Goal: Task Accomplishment & Management: Complete application form

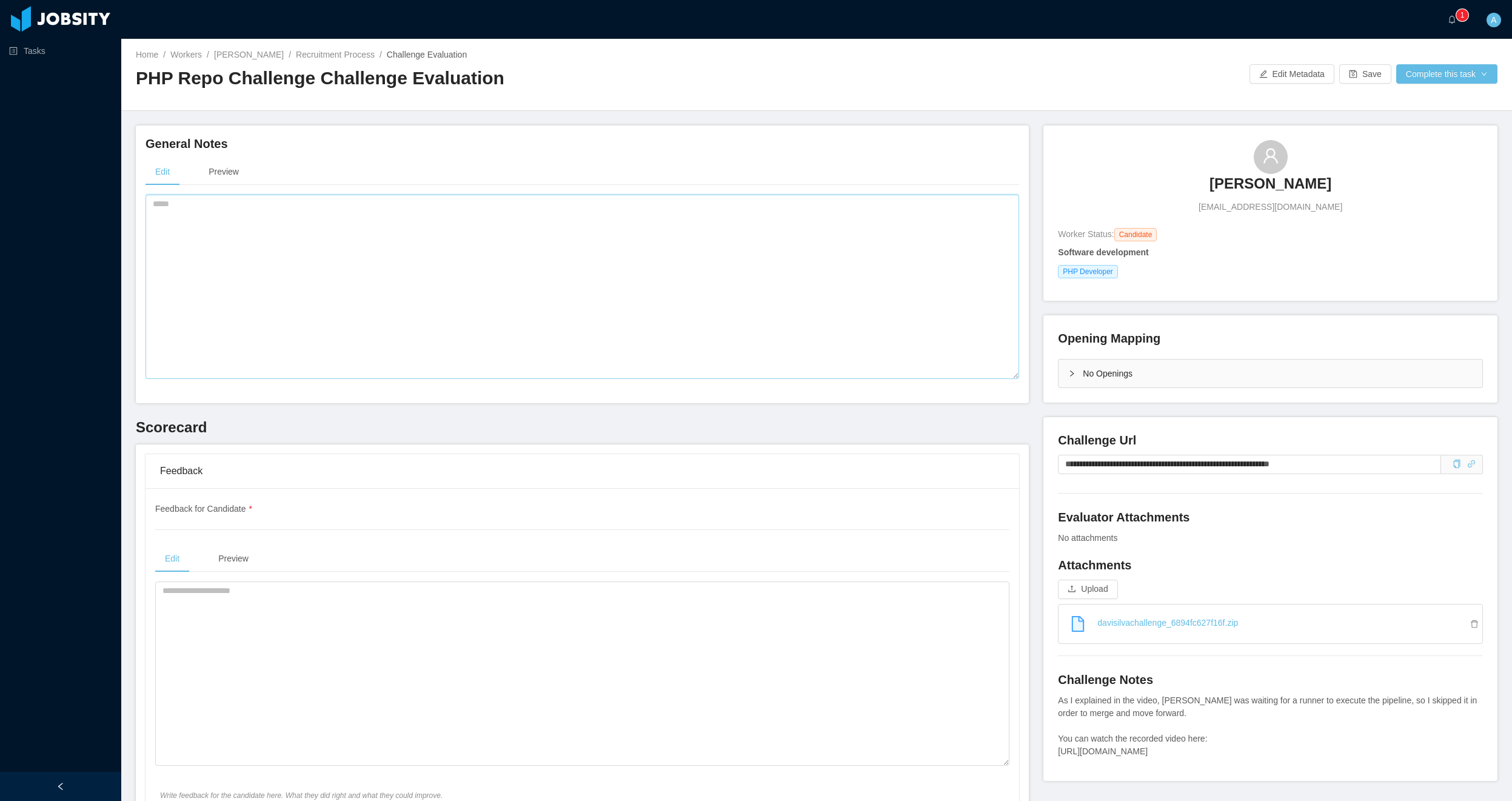
click at [364, 341] on textarea at bounding box center [582, 286] width 874 height 184
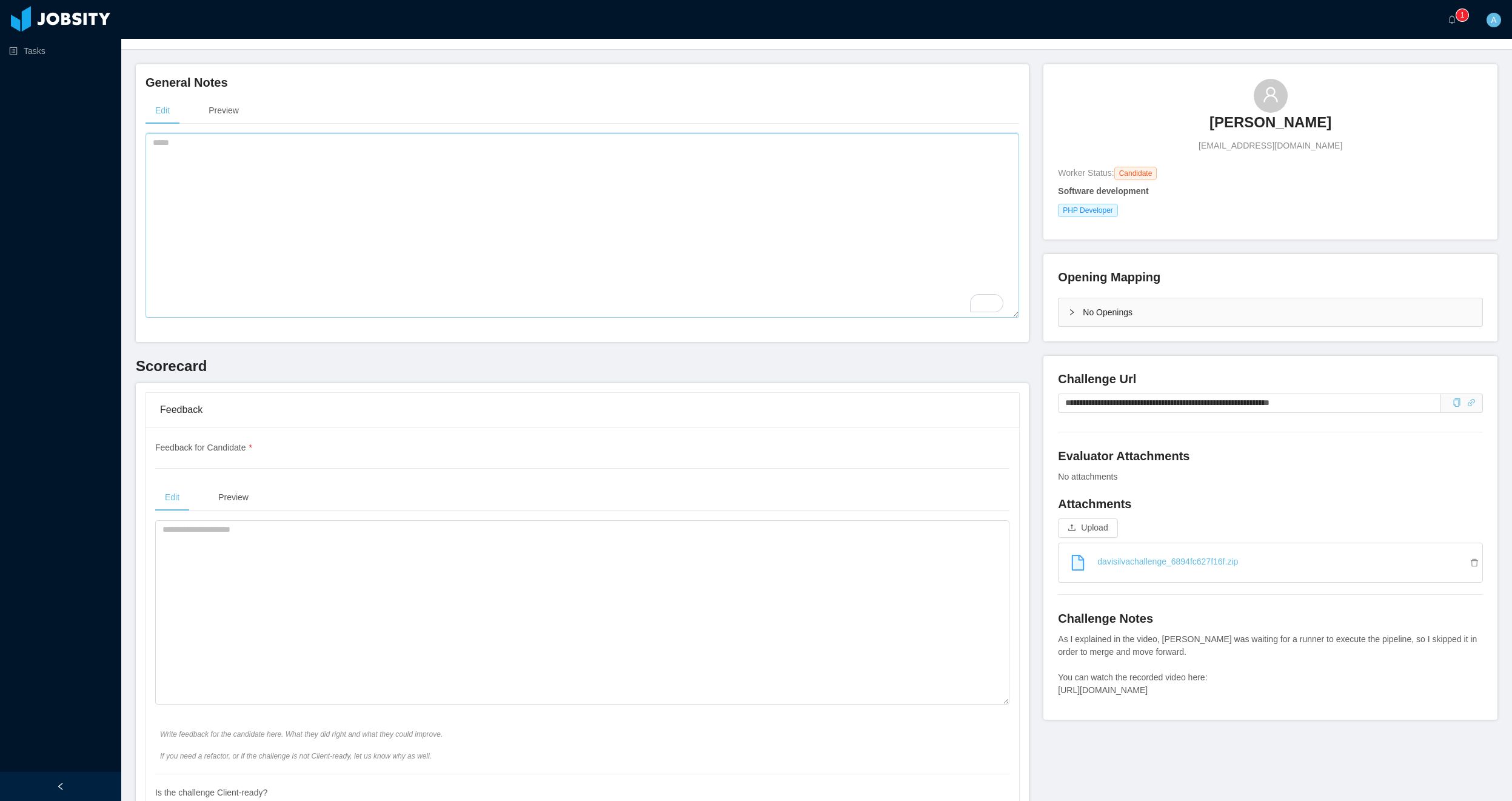
scroll to position [146, 0]
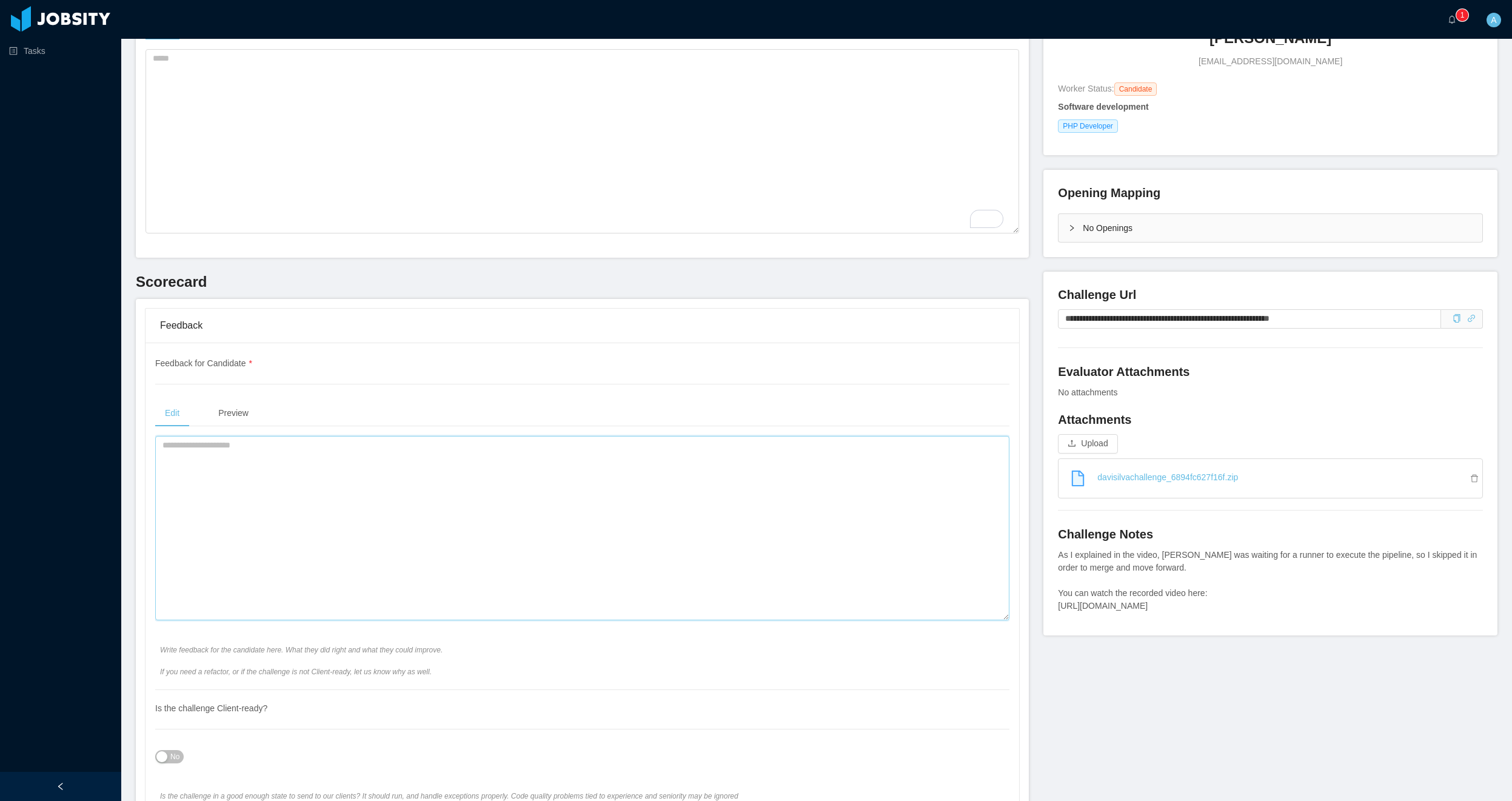
click at [240, 506] on textarea at bounding box center [582, 528] width 855 height 184
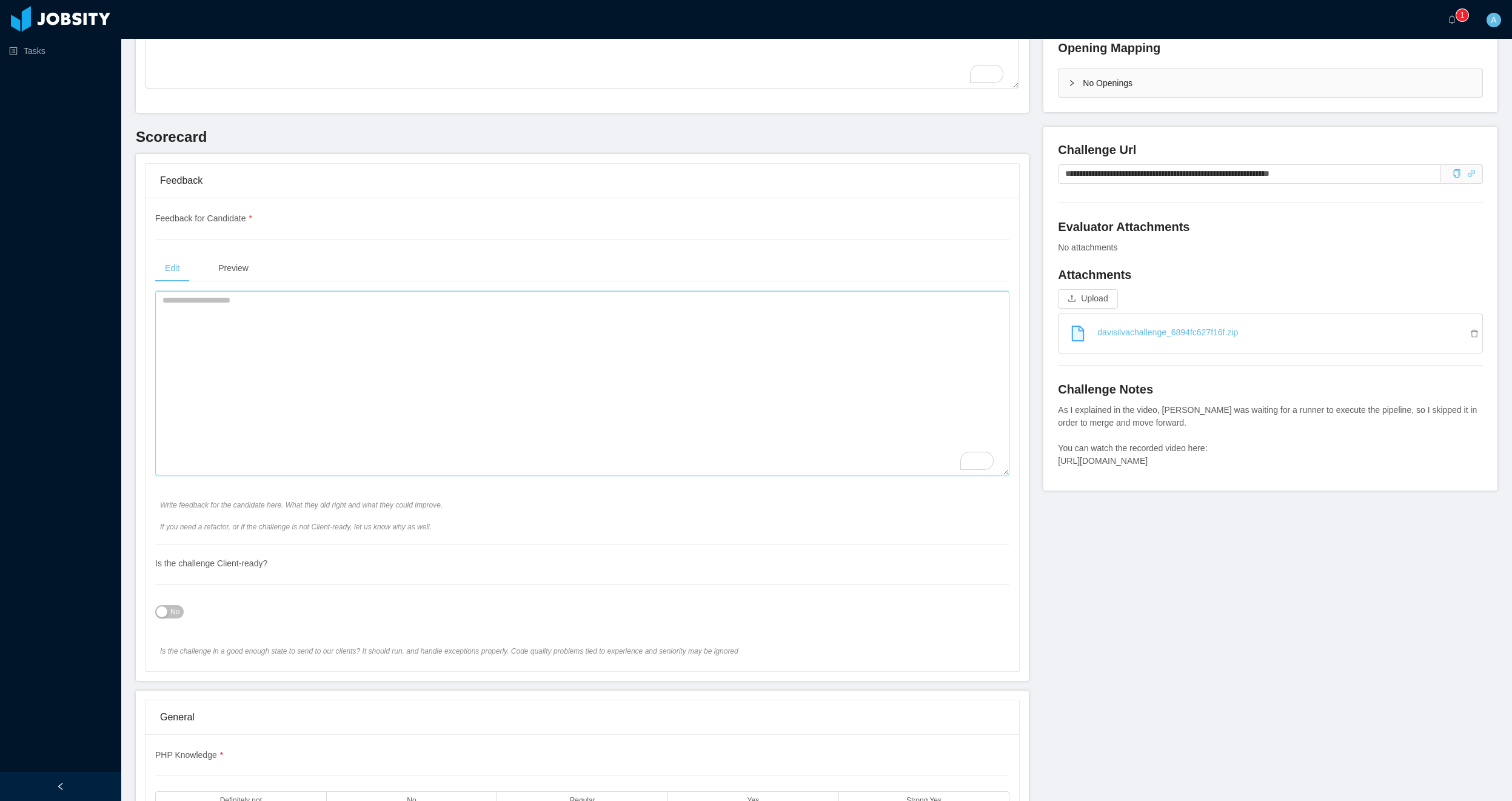
scroll to position [291, 0]
click at [175, 610] on span "No" at bounding box center [175, 611] width 9 height 12
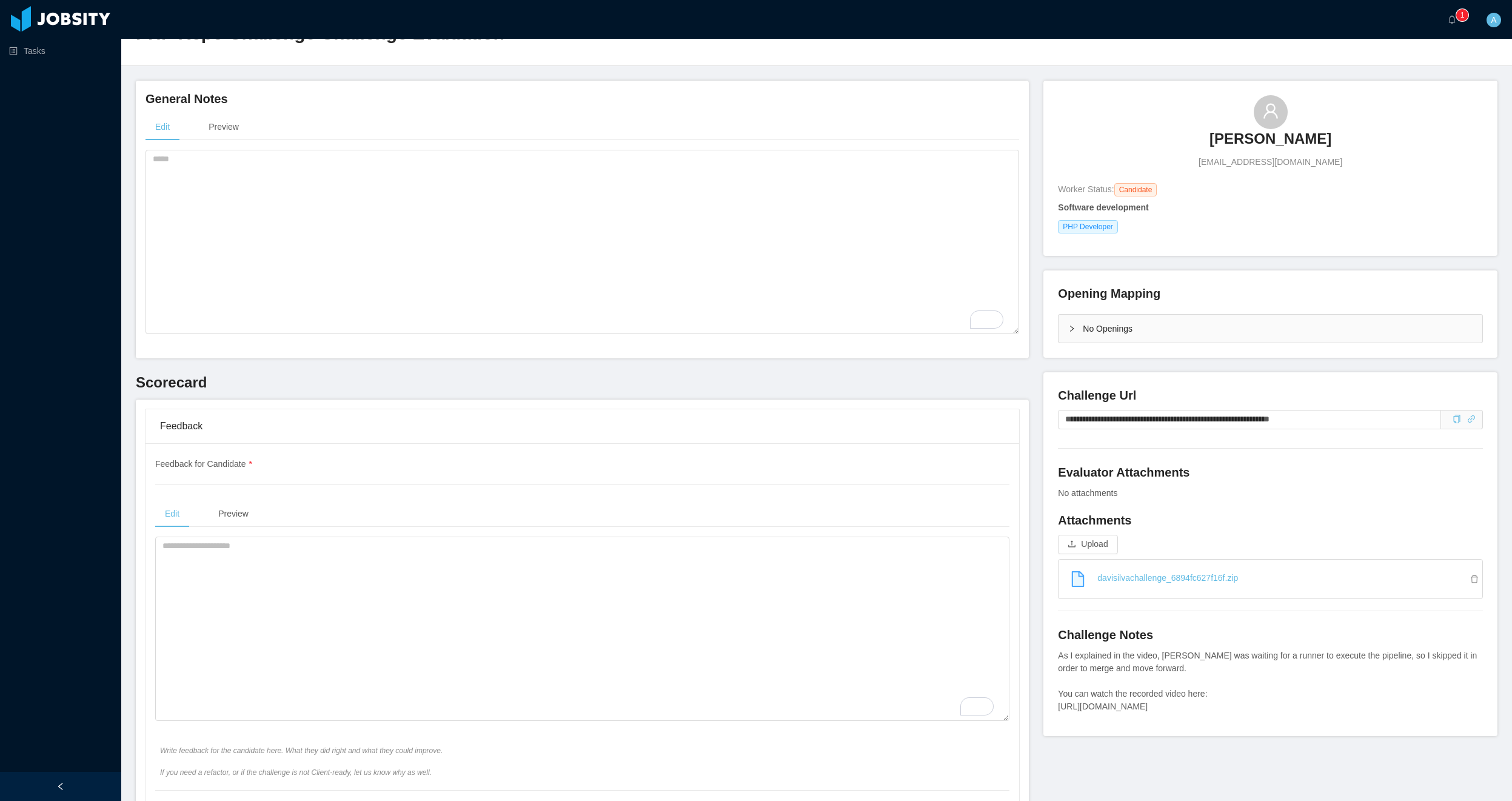
scroll to position [0, 0]
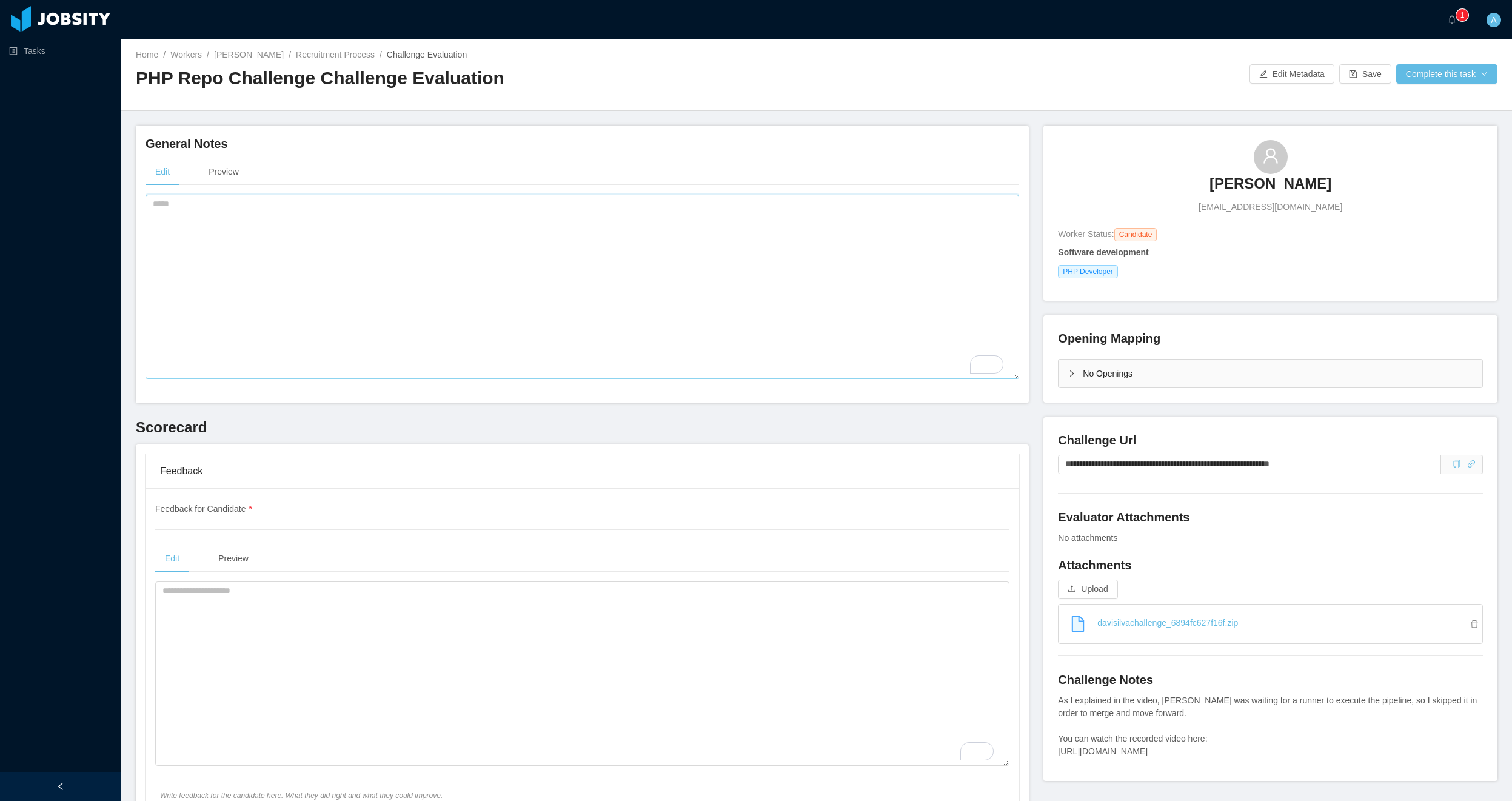
click at [294, 264] on textarea "To enrich screen reader interactions, please activate Accessibility in Grammarl…" at bounding box center [582, 286] width 874 height 184
click at [347, 296] on textarea "To enrich screen reader interactions, please activate Accessibility in Grammarl…" at bounding box center [582, 286] width 874 height 184
paste textarea "**********"
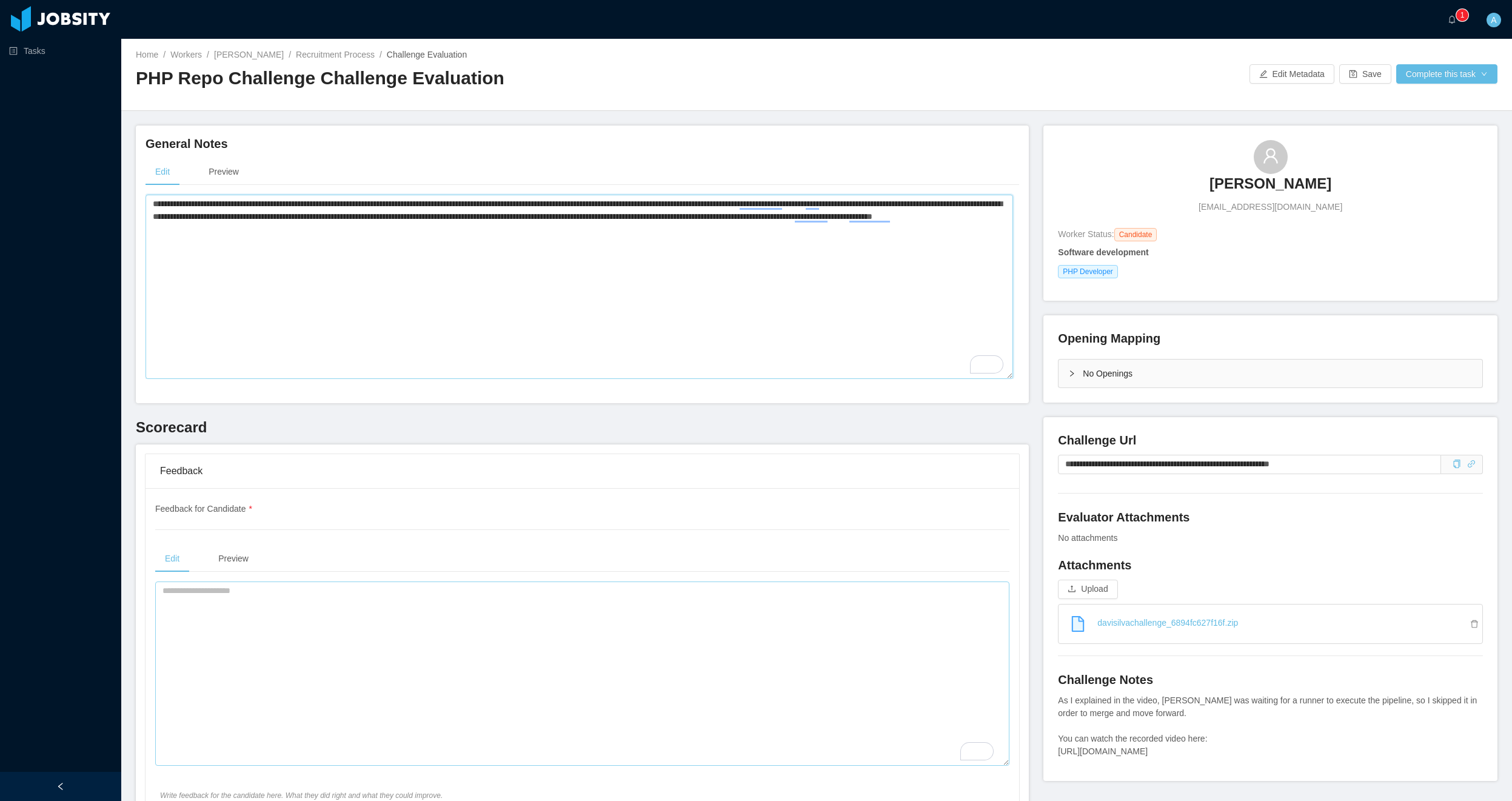
scroll to position [218, 0]
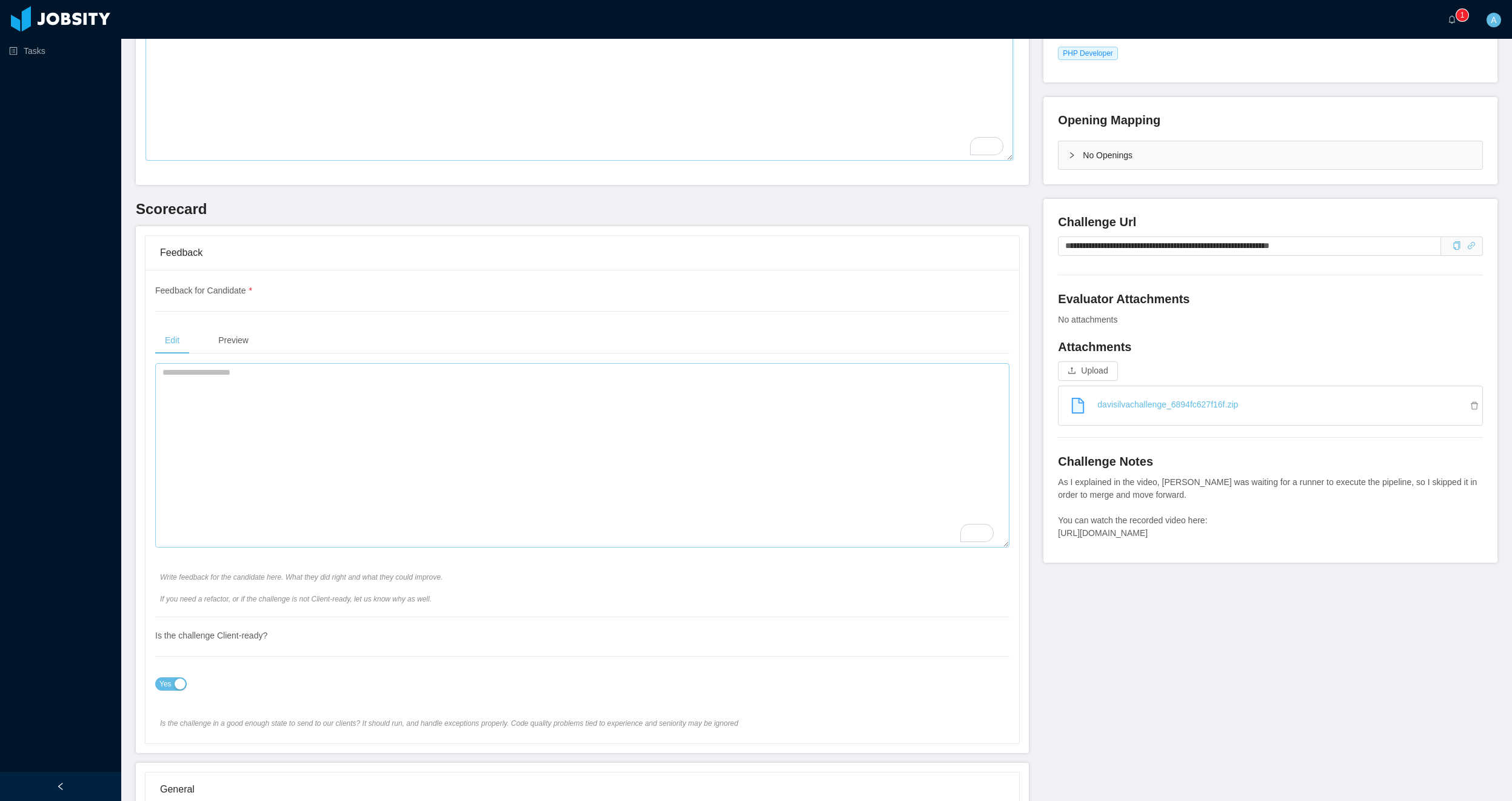
type textarea "**********"
click at [266, 407] on textarea "To enrich screen reader interactions, please activate Accessibility in Grammarl…" at bounding box center [582, 455] width 855 height 184
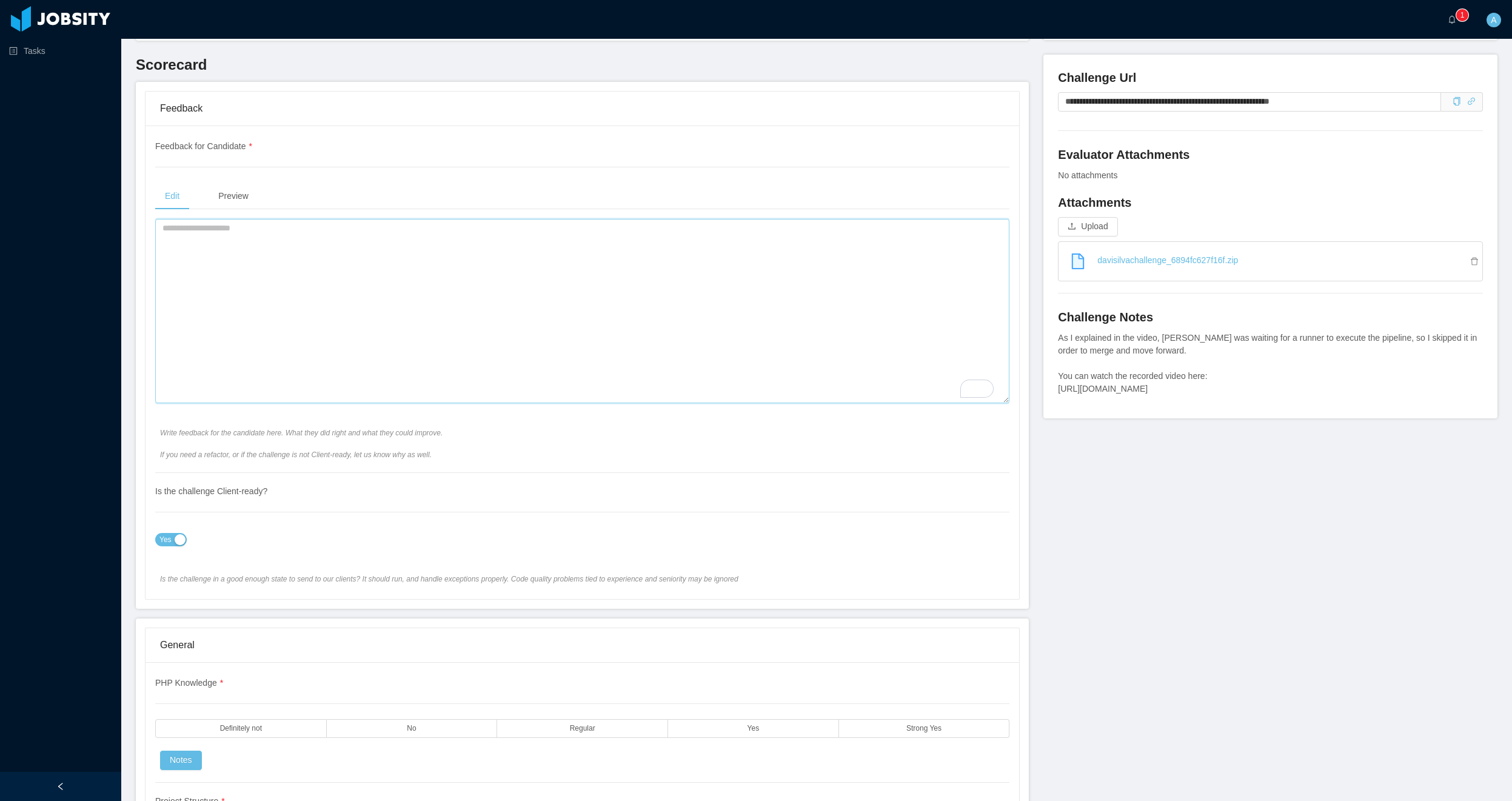
scroll to position [364, 0]
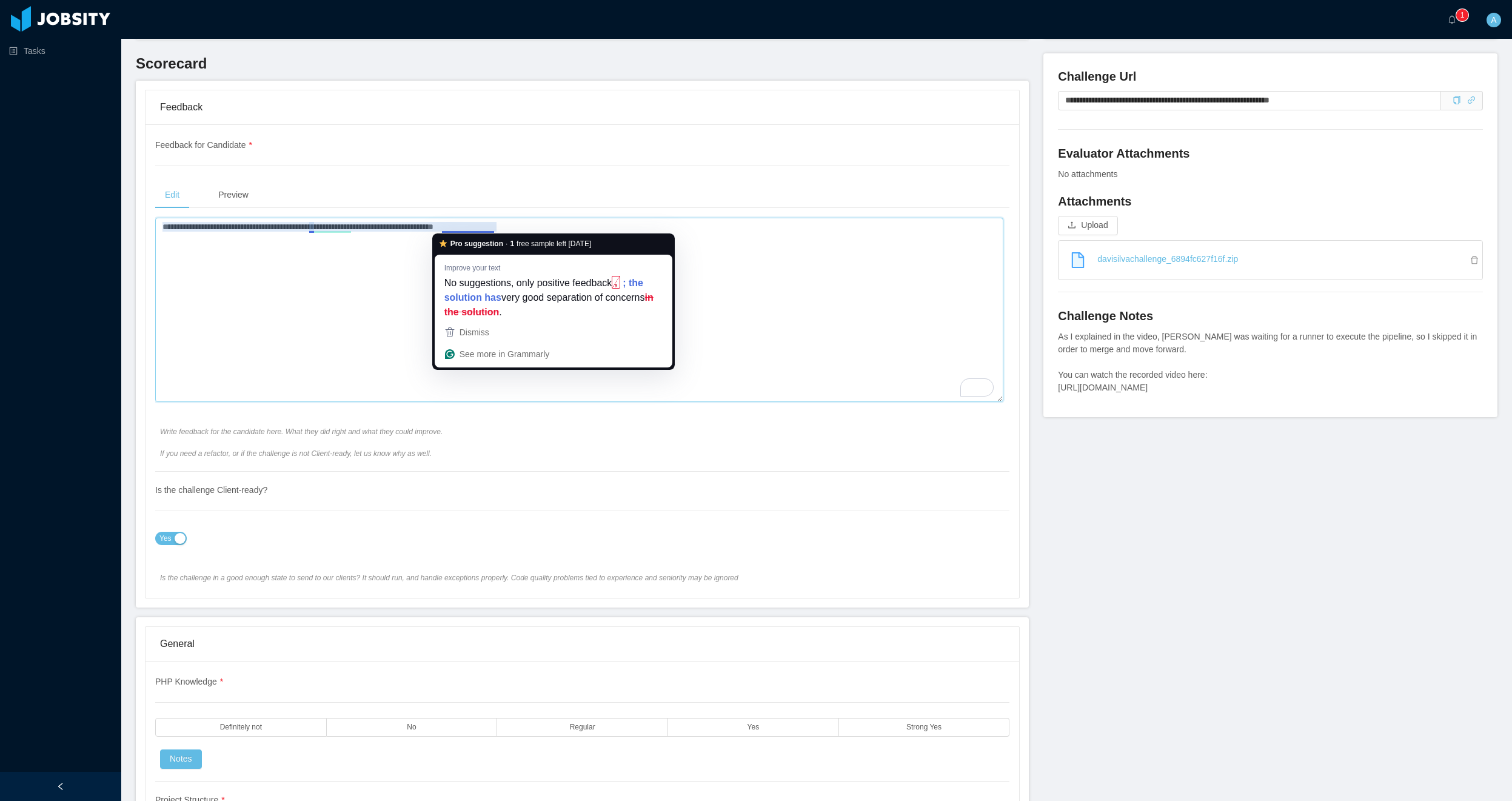
click at [239, 271] on textarea "**********" at bounding box center [579, 309] width 848 height 184
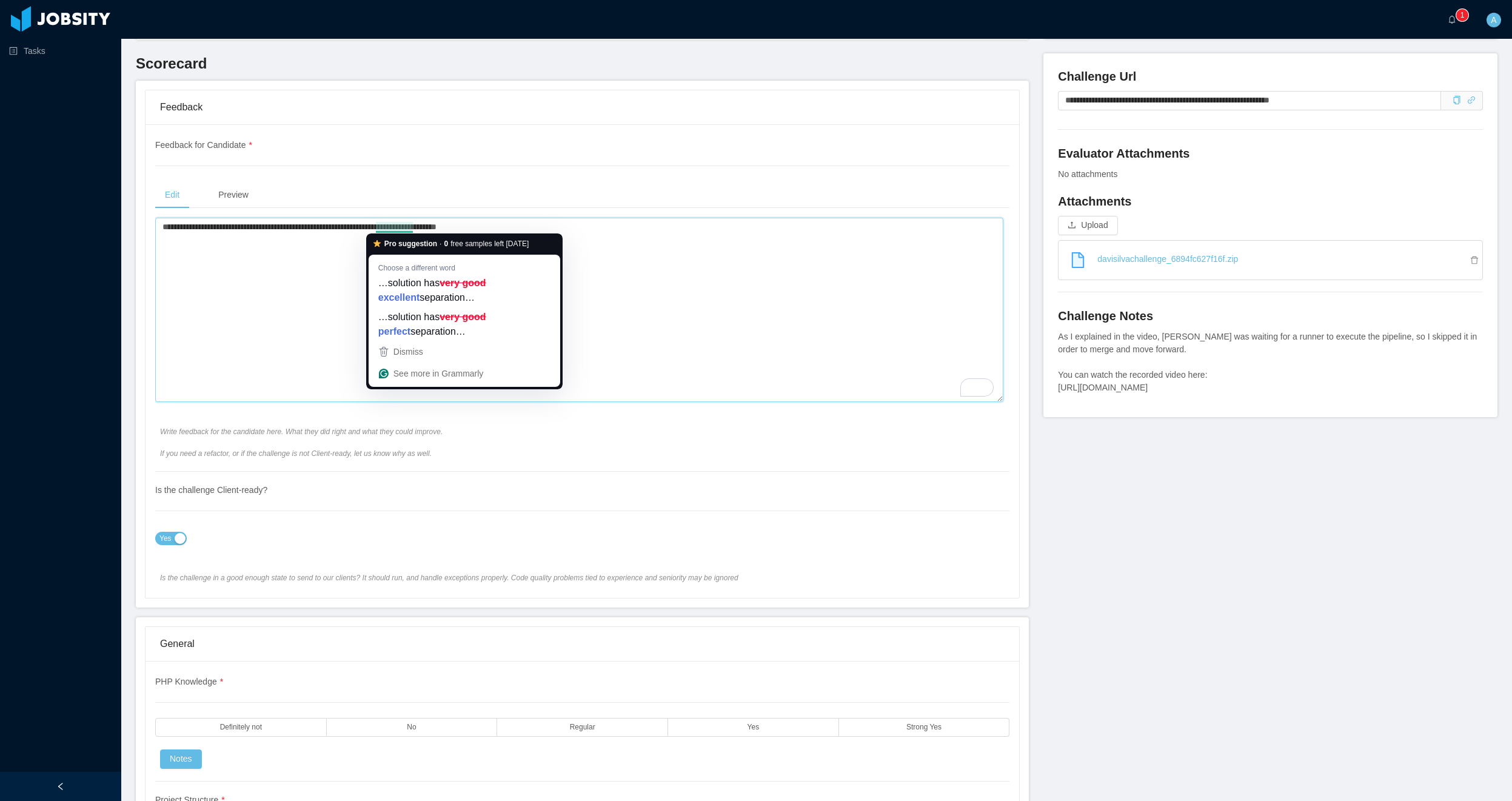
click at [248, 306] on textarea "**********" at bounding box center [579, 309] width 848 height 184
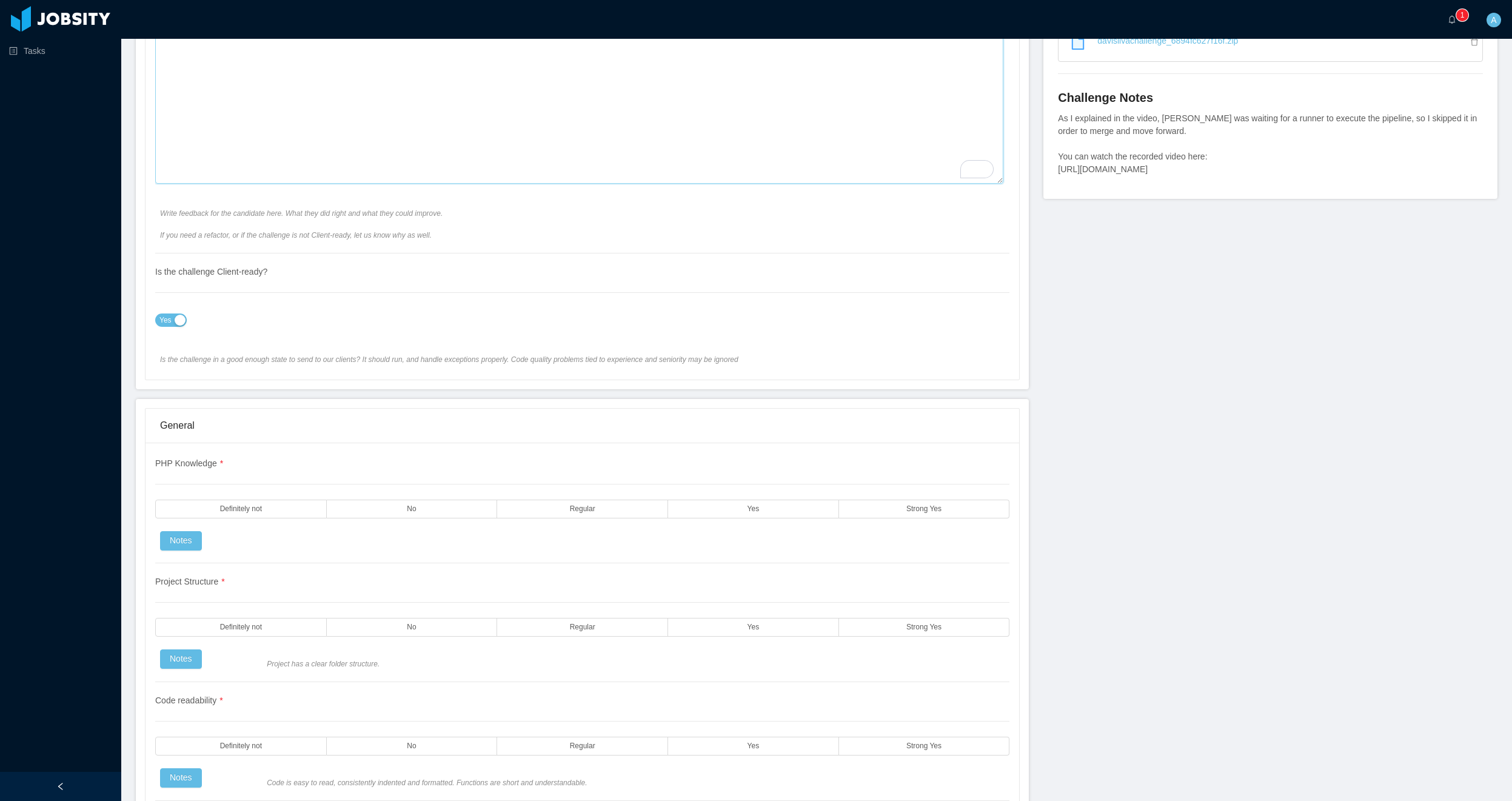
scroll to position [800, 0]
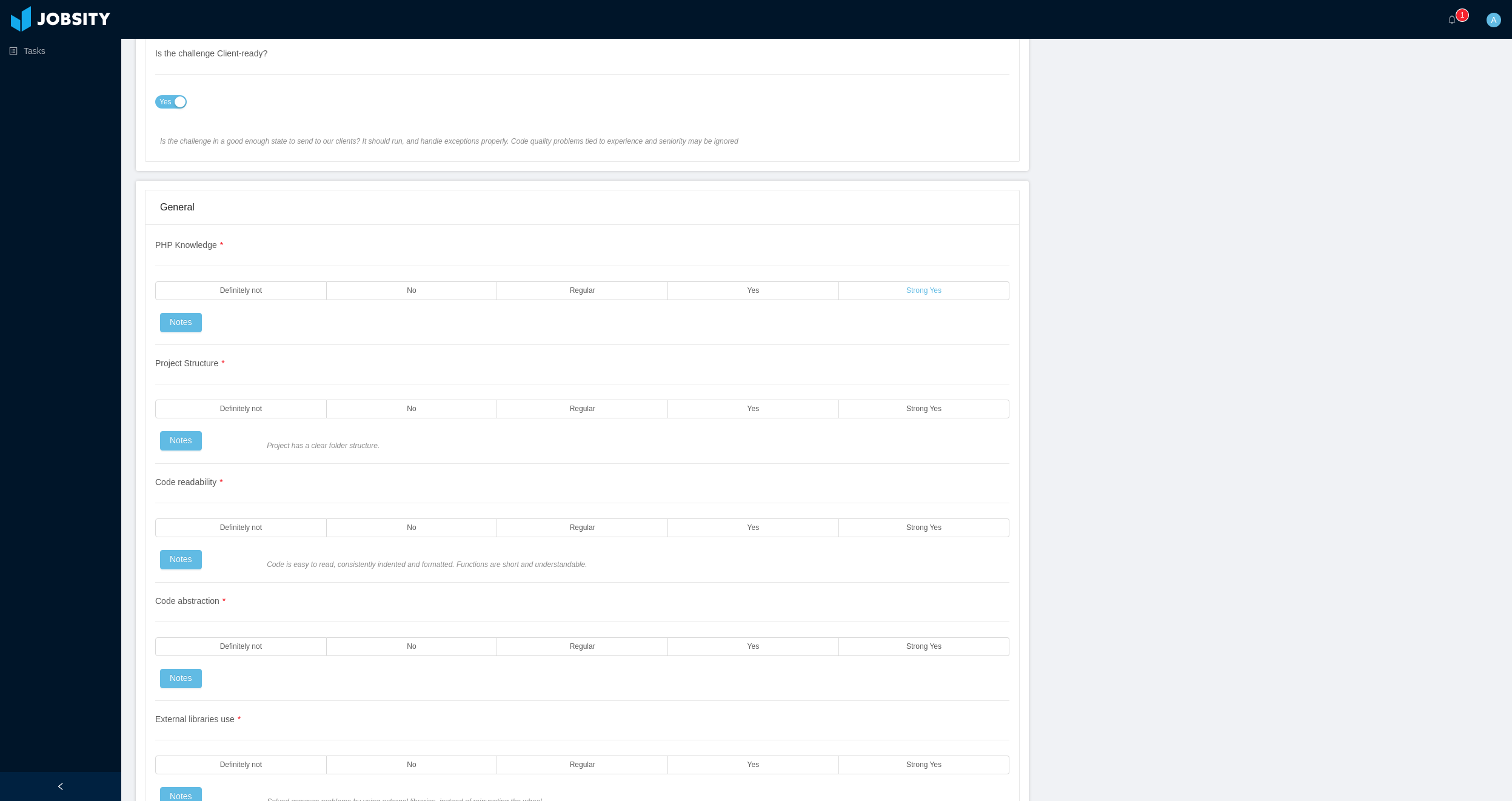
click at [929, 299] on label "Strong Yes" at bounding box center [925, 291] width 171 height 19
click at [923, 413] on label "Strong Yes" at bounding box center [925, 409] width 171 height 19
click at [929, 536] on label "Strong Yes" at bounding box center [925, 528] width 171 height 19
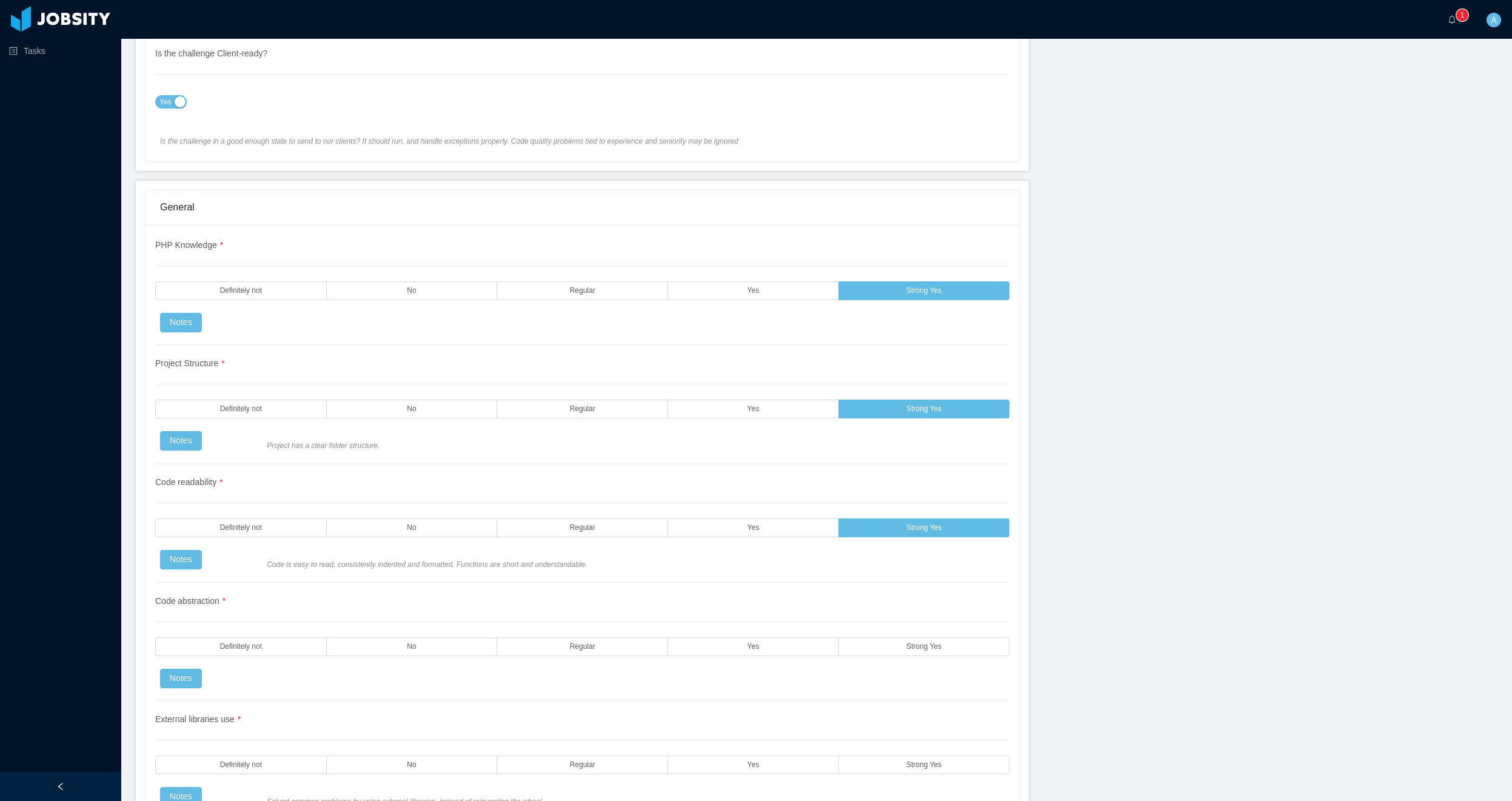
scroll to position [1019, 0]
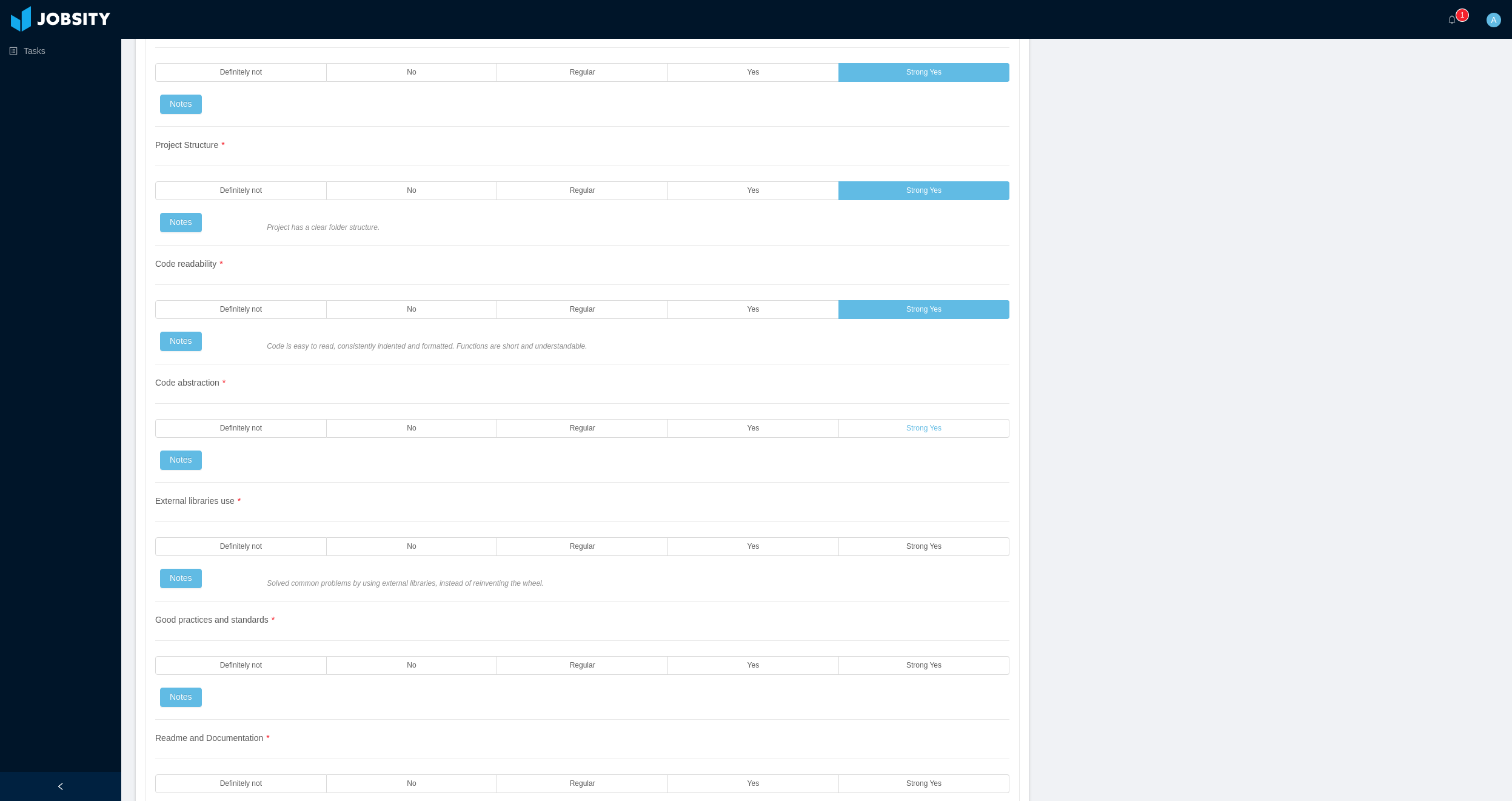
click at [916, 433] on label "Strong Yes" at bounding box center [925, 428] width 171 height 19
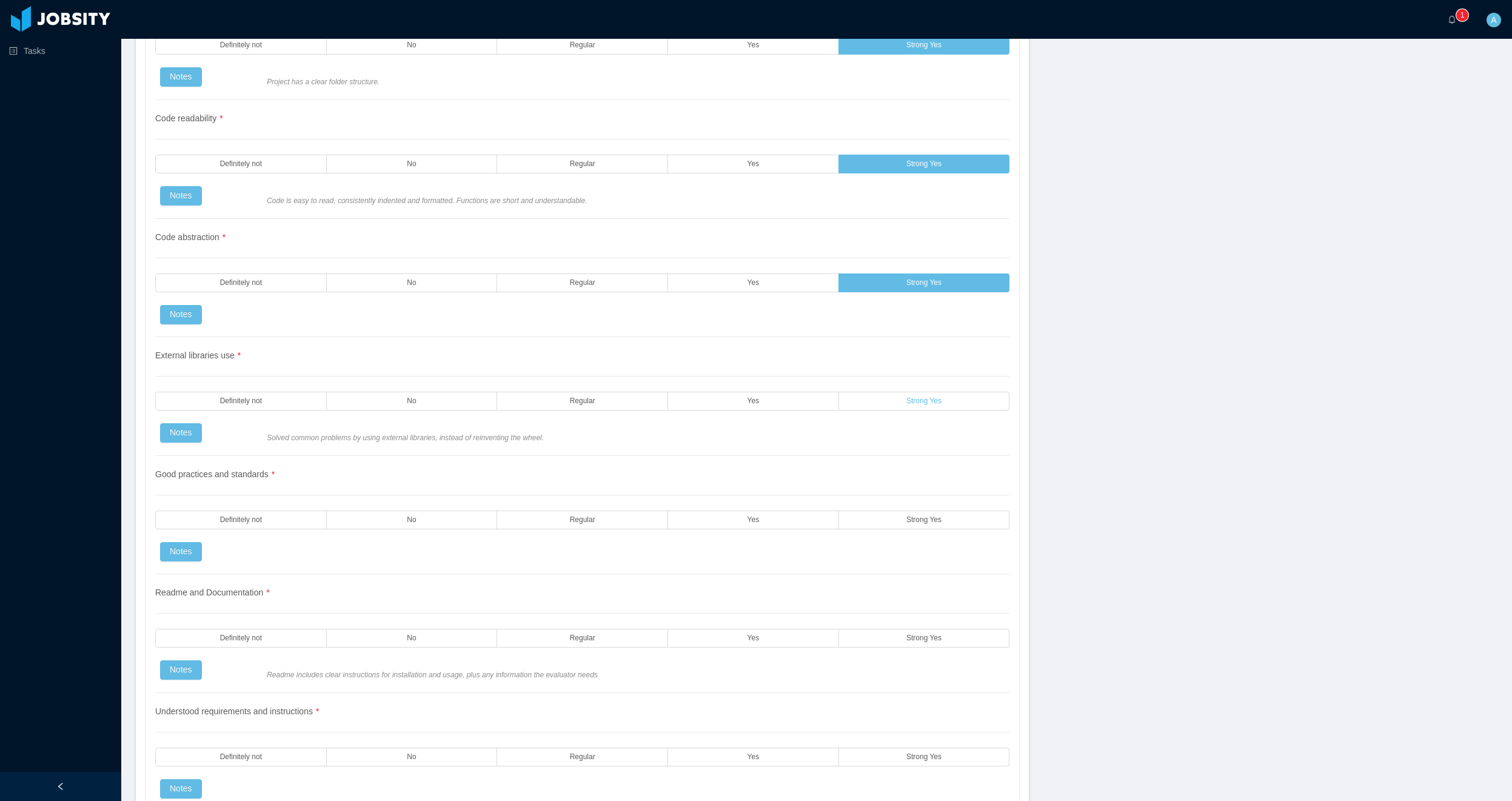
click at [923, 405] on span "Strong Yes" at bounding box center [924, 401] width 35 height 8
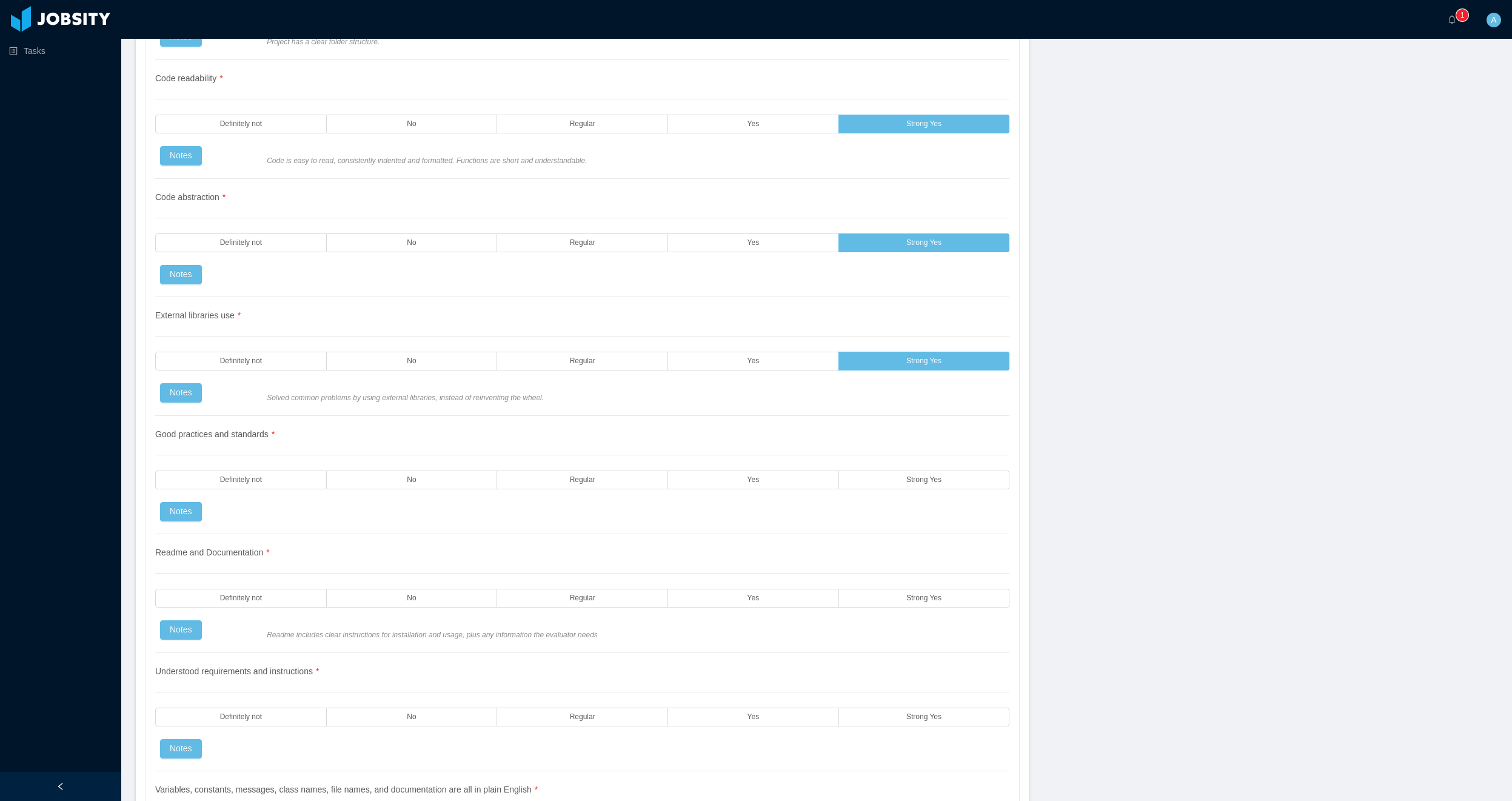
scroll to position [1237, 0]
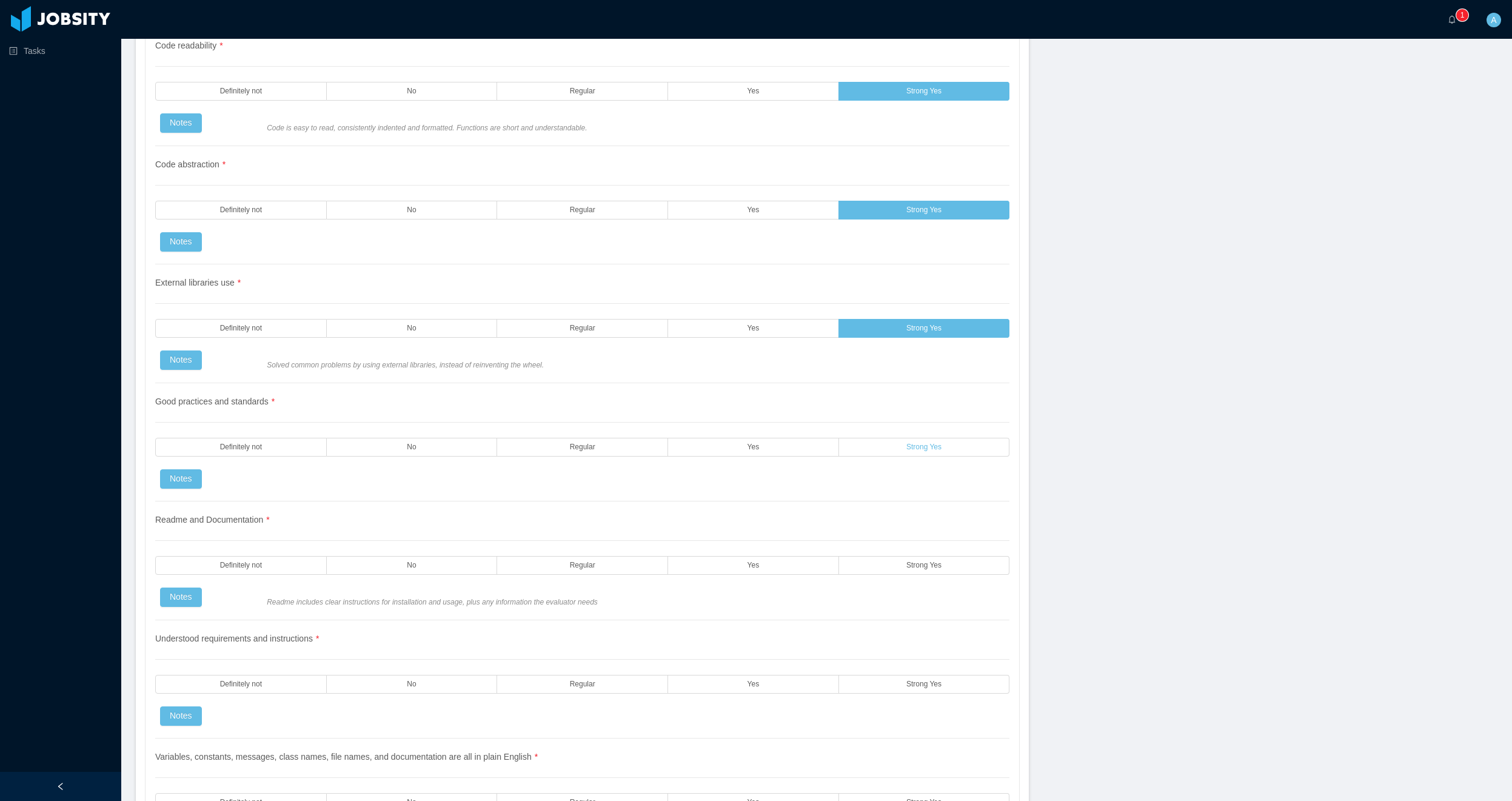
click at [928, 451] on span "Strong Yes" at bounding box center [924, 447] width 35 height 8
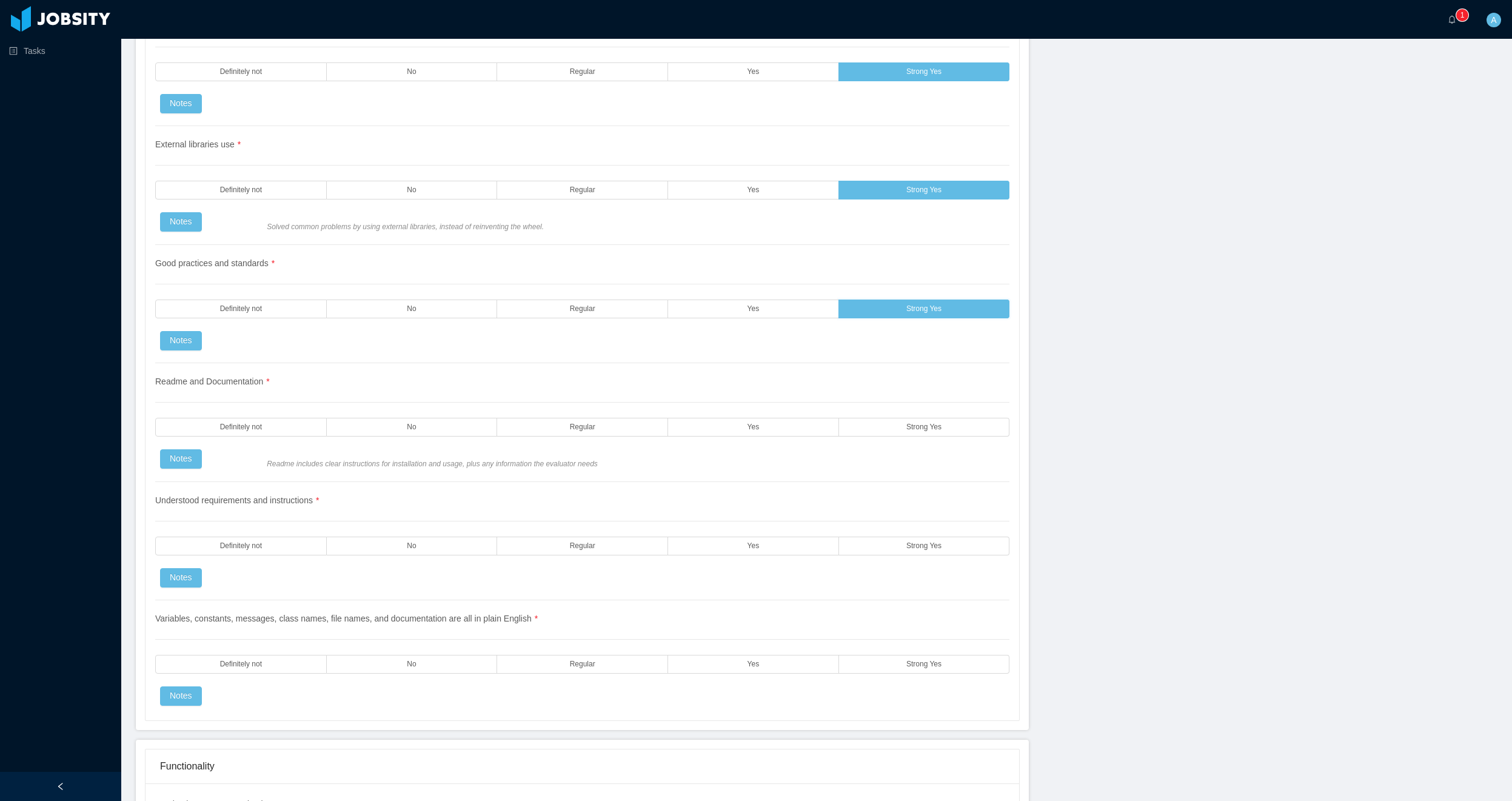
scroll to position [1383, 0]
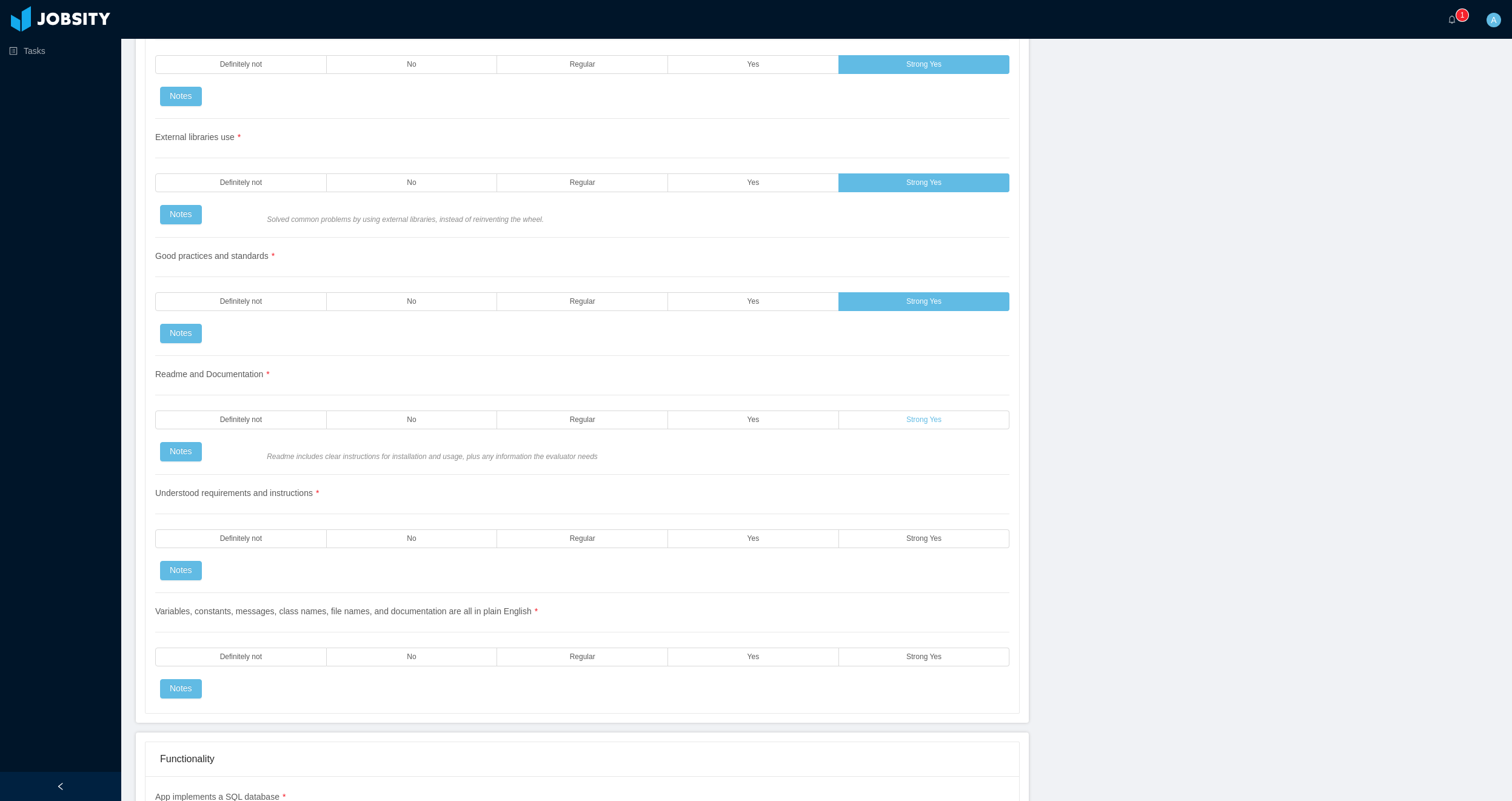
click at [939, 415] on label "Strong Yes" at bounding box center [925, 420] width 171 height 19
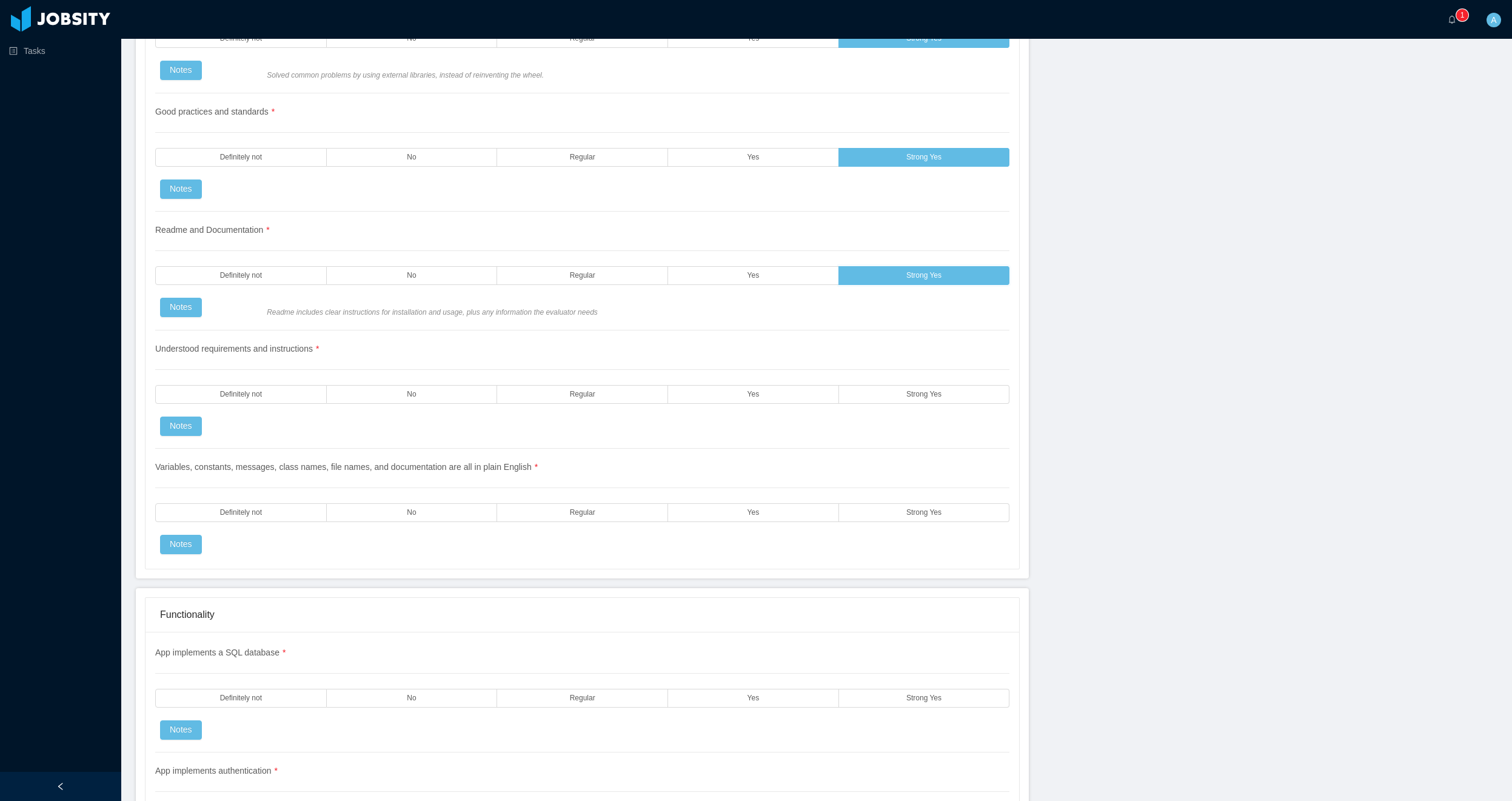
scroll to position [1528, 0]
click at [815, 509] on label "Yes" at bounding box center [754, 511] width 171 height 19
click at [799, 391] on label "Yes" at bounding box center [754, 393] width 171 height 19
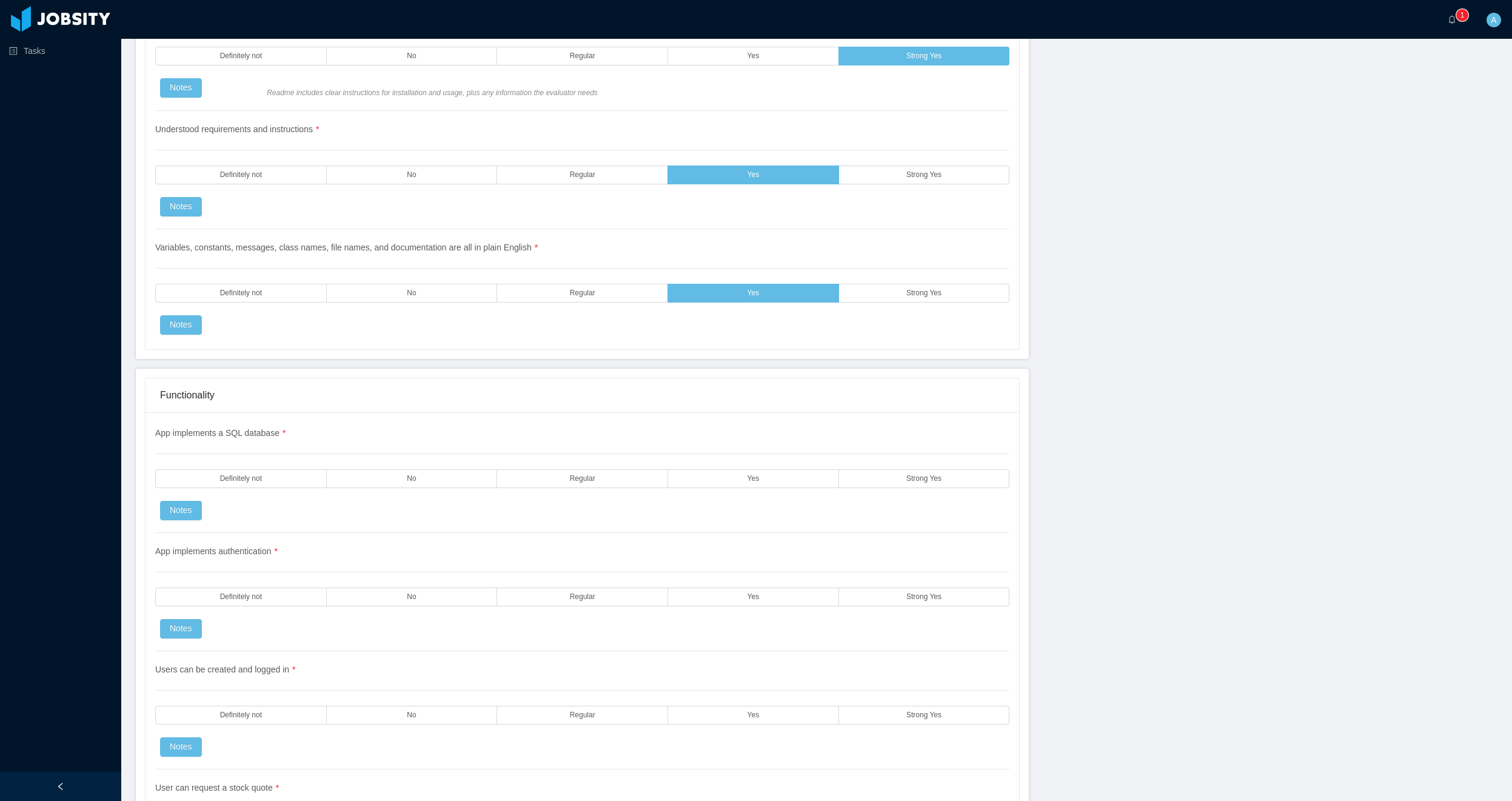
scroll to position [1820, 0]
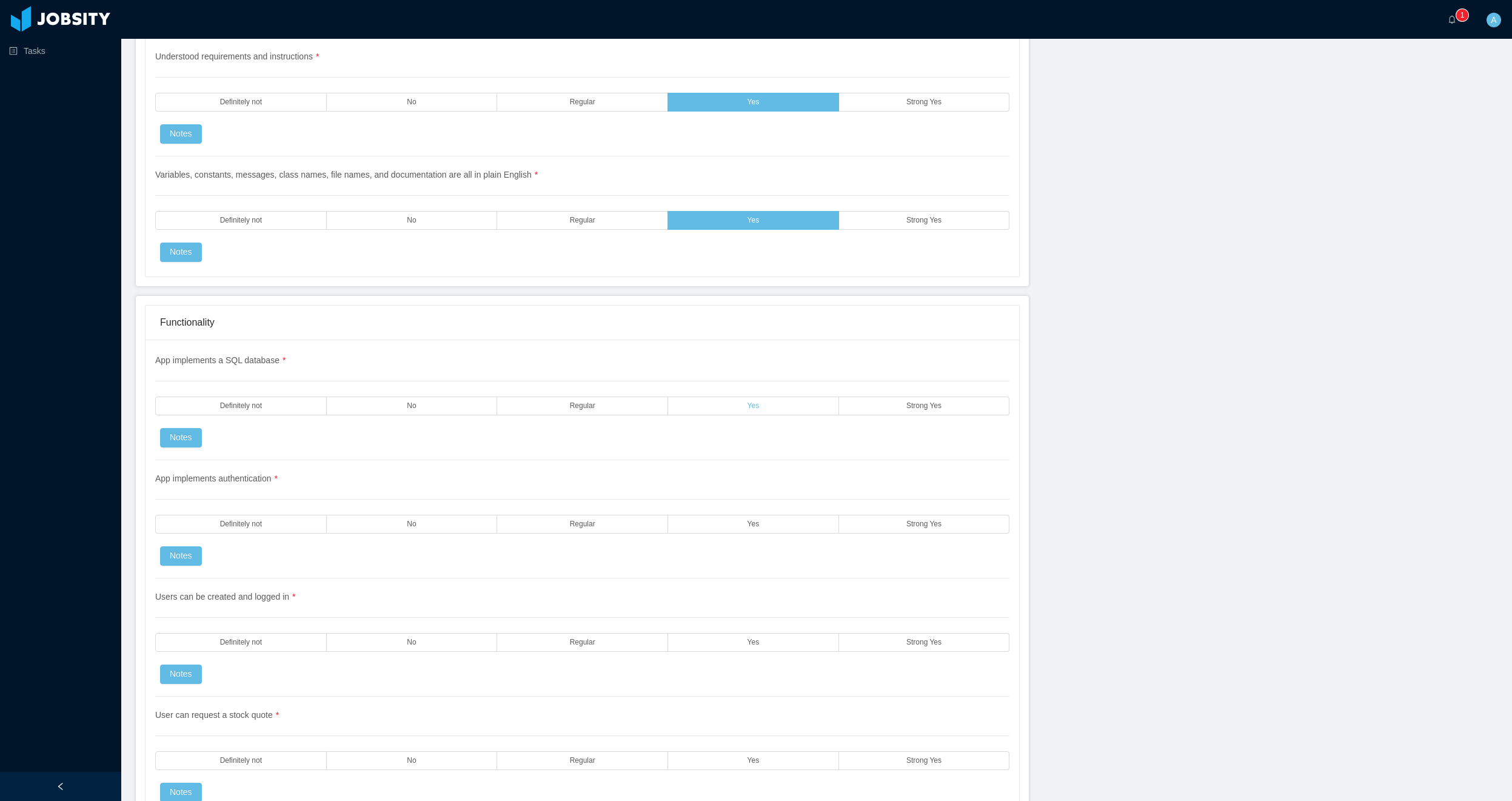
click at [783, 400] on label "Yes" at bounding box center [754, 406] width 171 height 19
click at [759, 523] on label "Yes" at bounding box center [754, 524] width 171 height 19
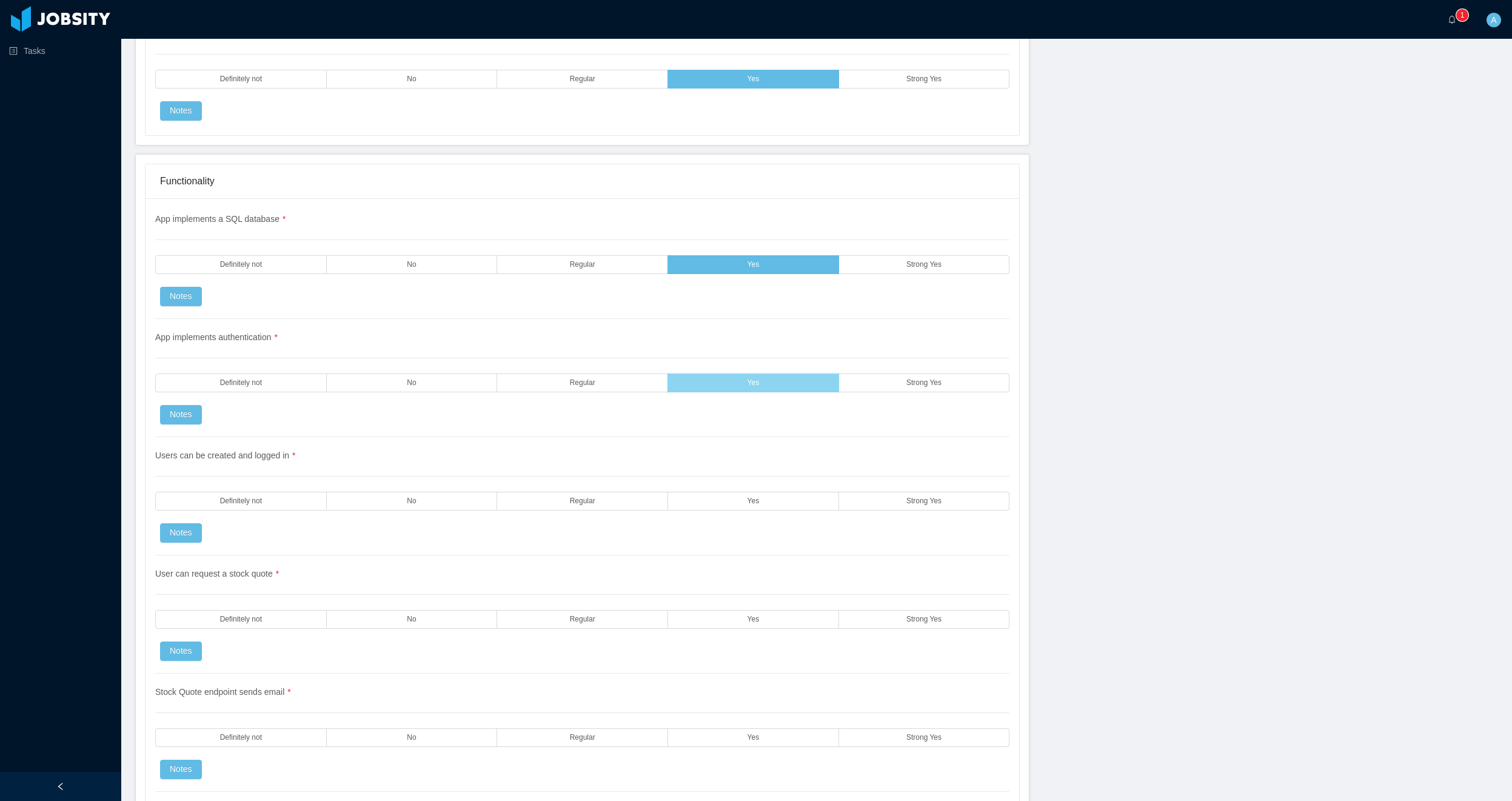
scroll to position [1965, 0]
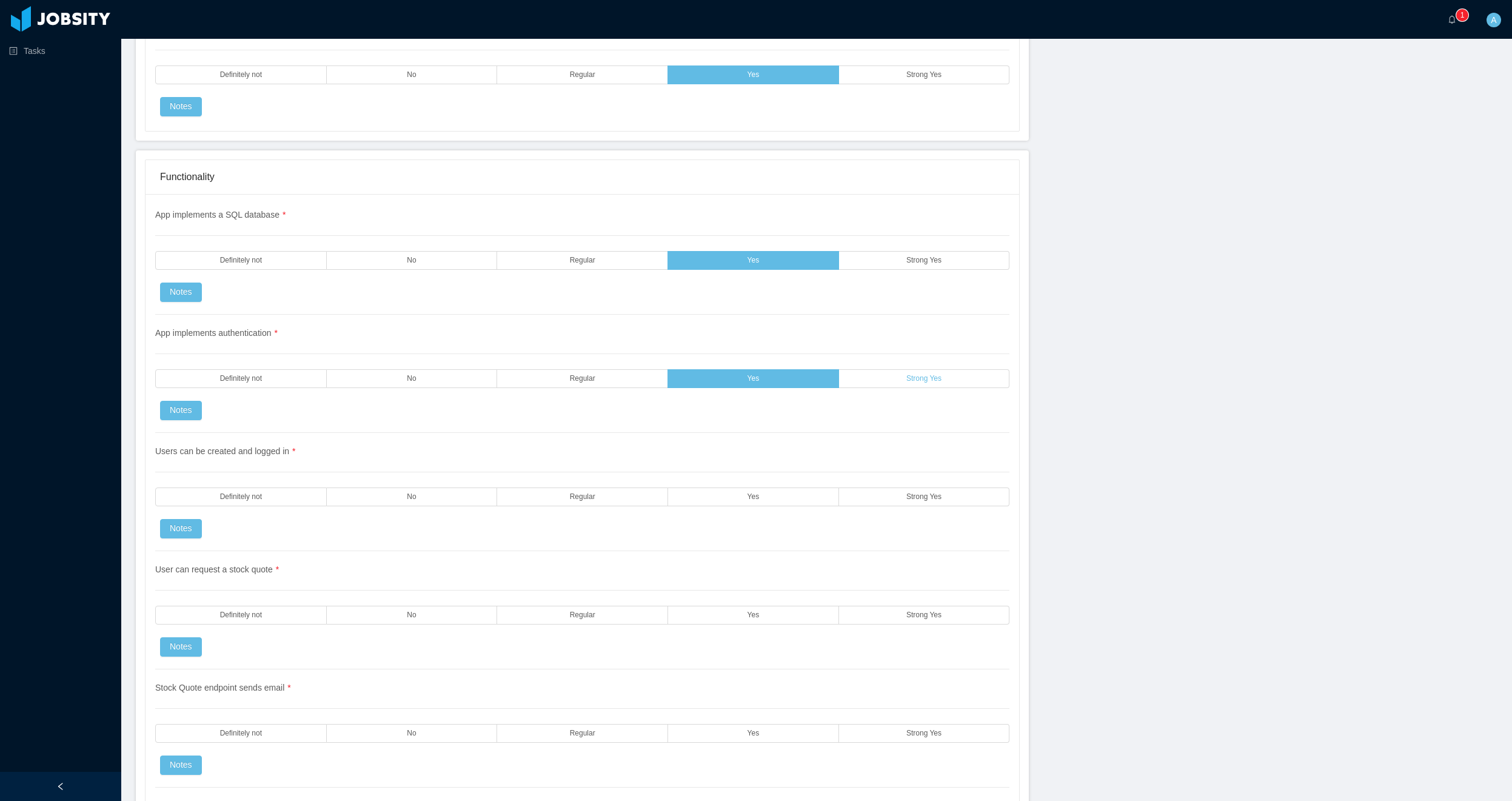
click at [895, 382] on label "Strong Yes" at bounding box center [925, 379] width 171 height 19
click at [758, 505] on label "Yes" at bounding box center [754, 497] width 171 height 19
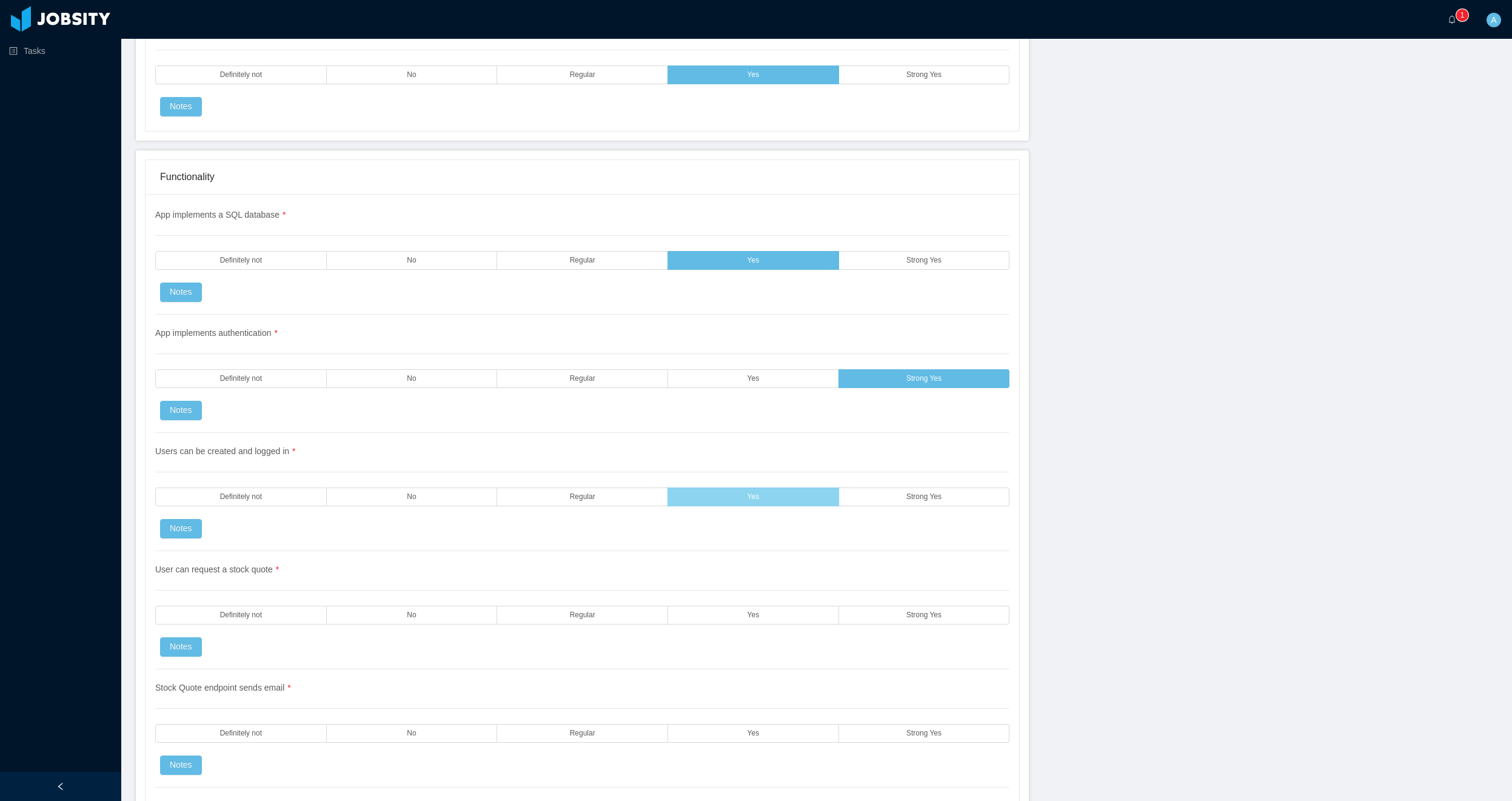
scroll to position [2038, 0]
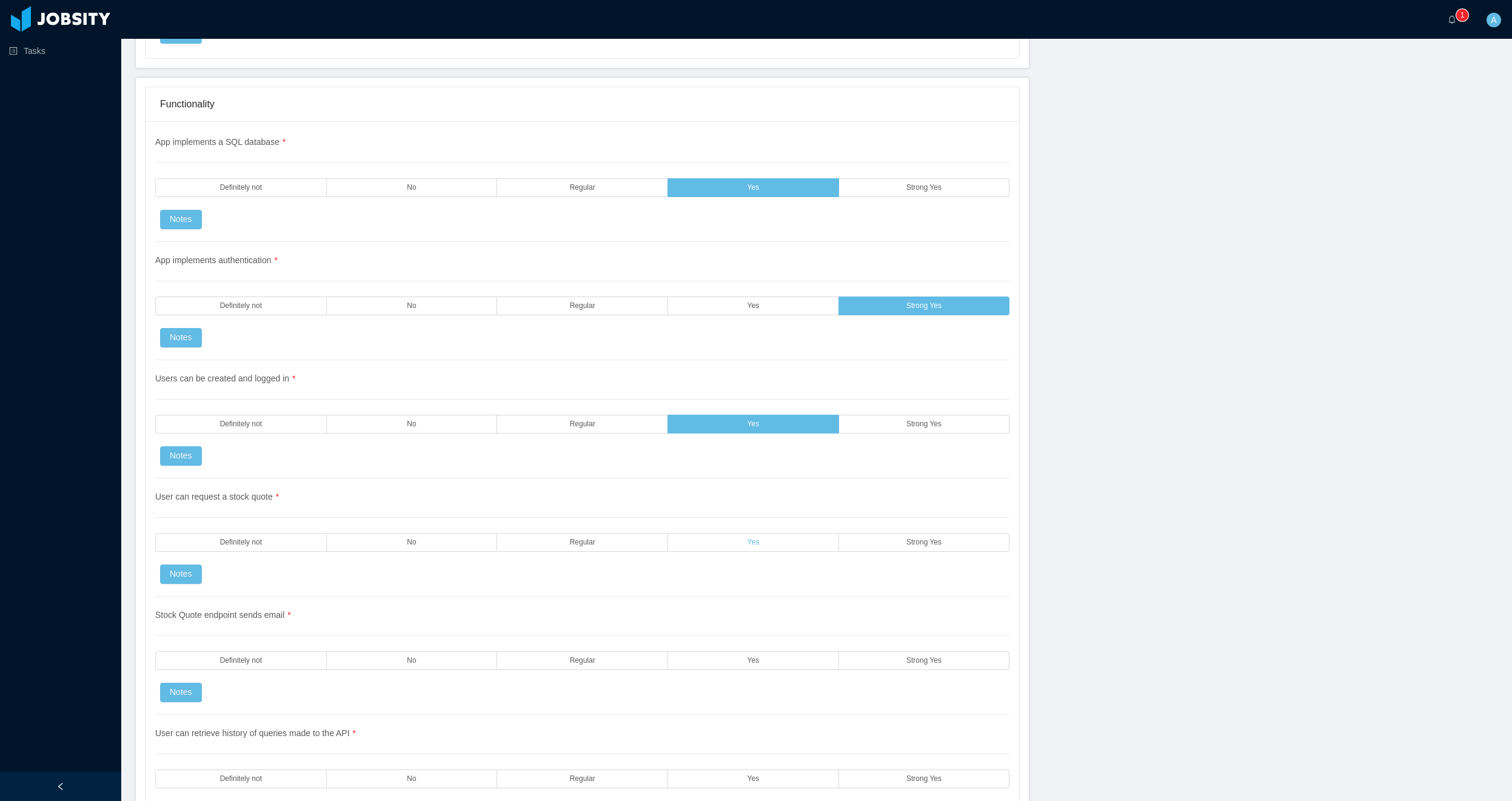
click at [780, 533] on label "Yes" at bounding box center [754, 542] width 171 height 19
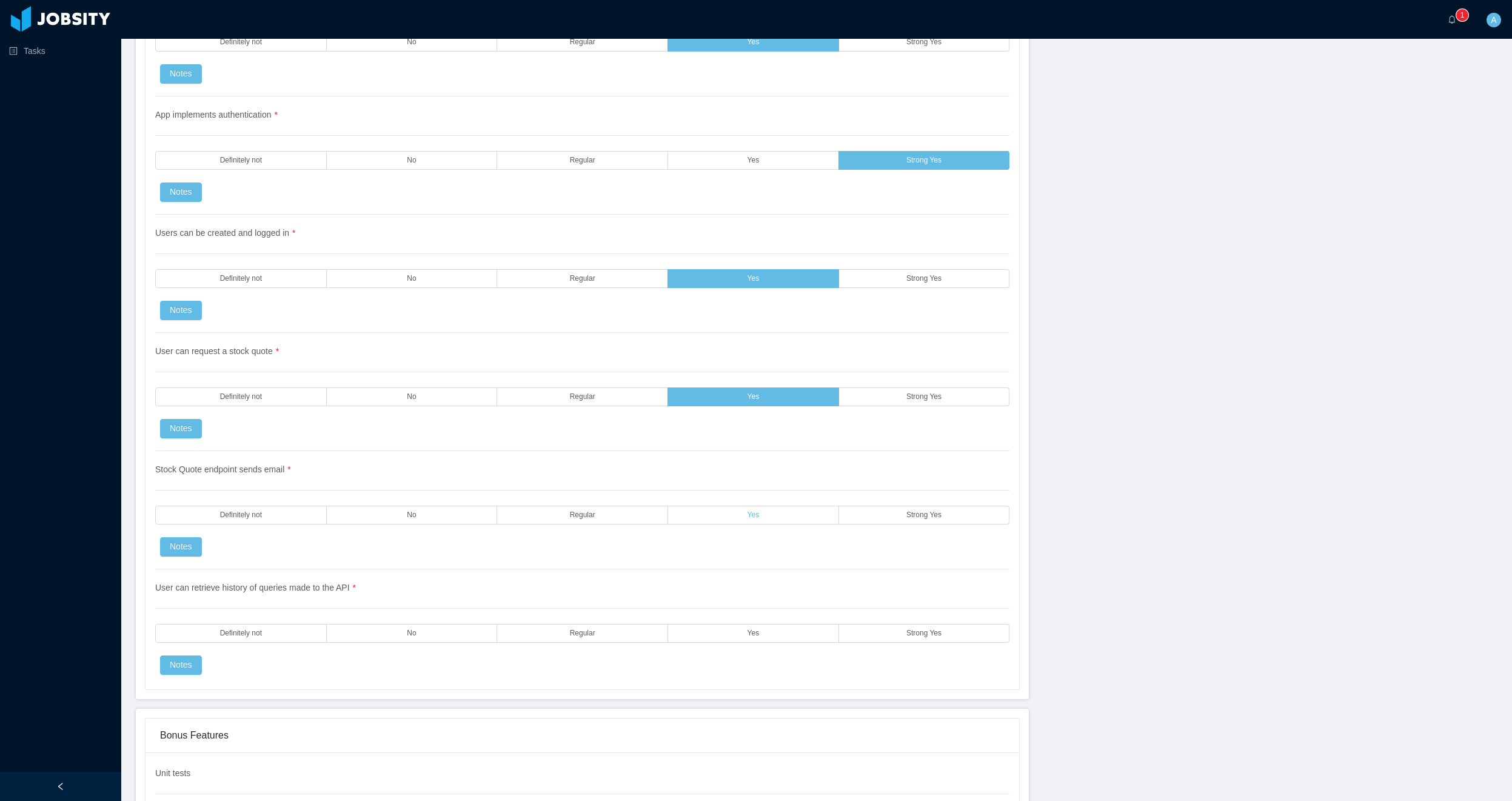
click at [766, 515] on label "Yes" at bounding box center [754, 515] width 171 height 19
click at [762, 637] on label "Yes" at bounding box center [754, 634] width 171 height 19
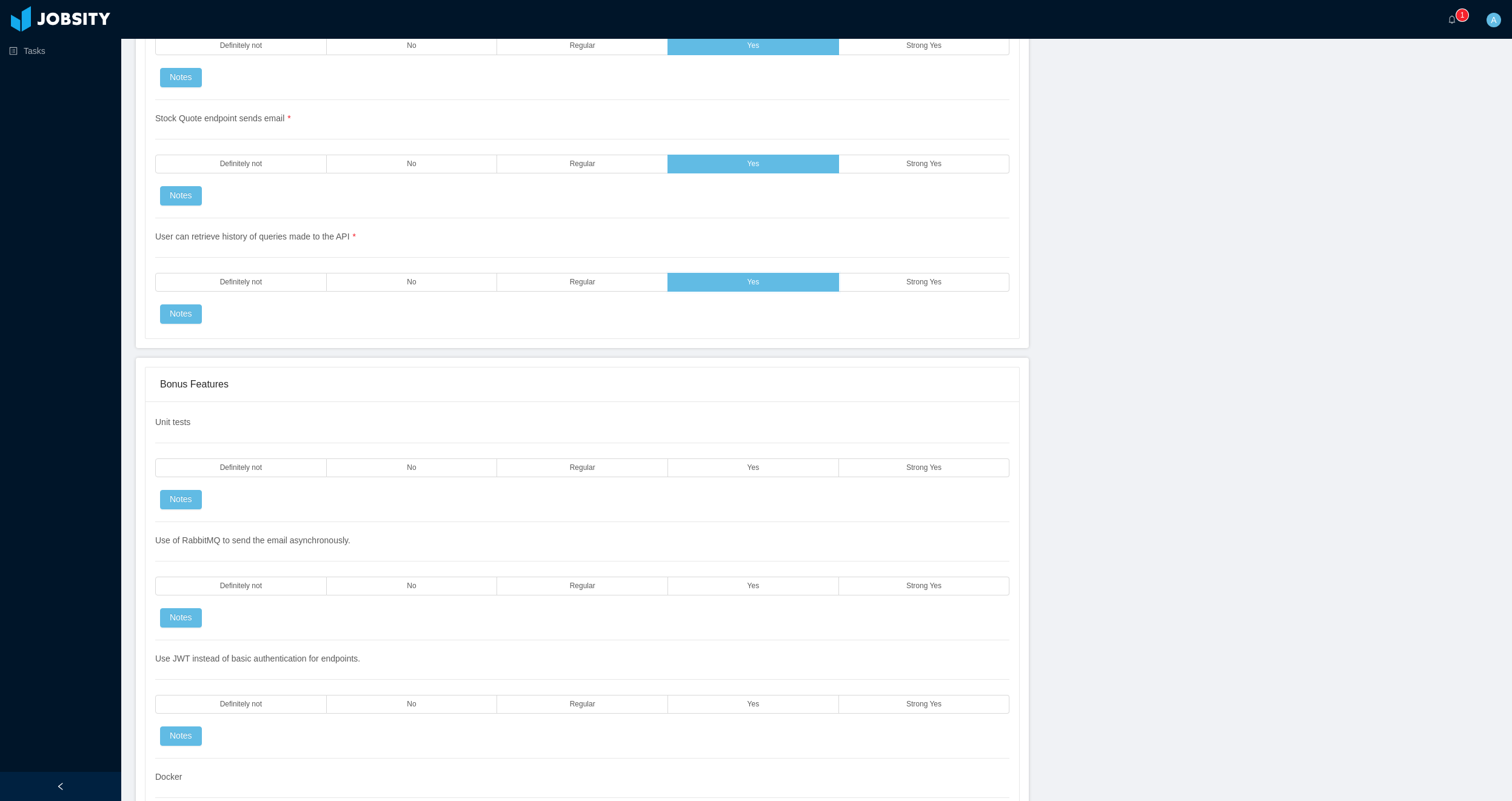
scroll to position [2621, 0]
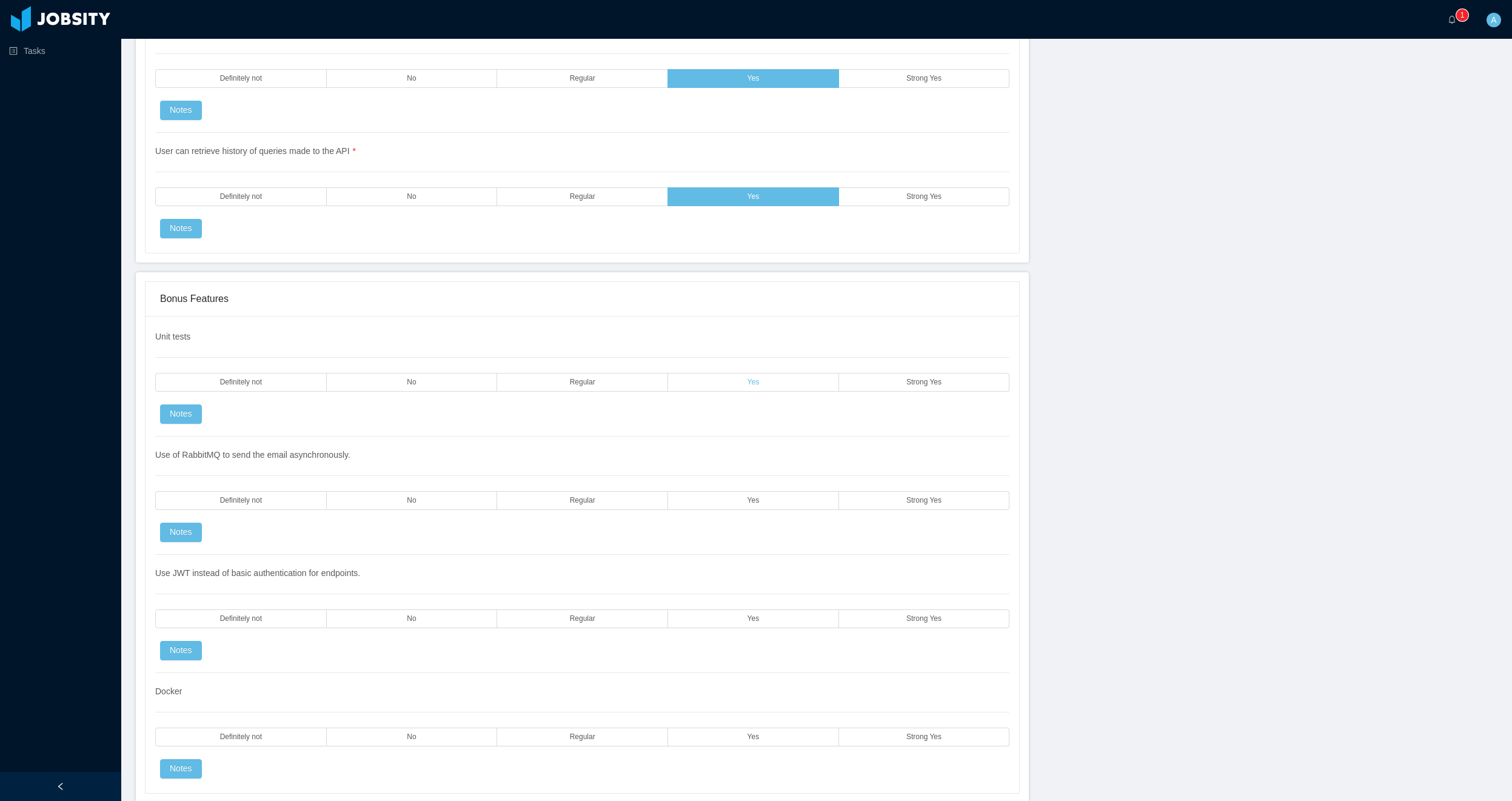
click at [795, 384] on label "Yes" at bounding box center [754, 383] width 171 height 19
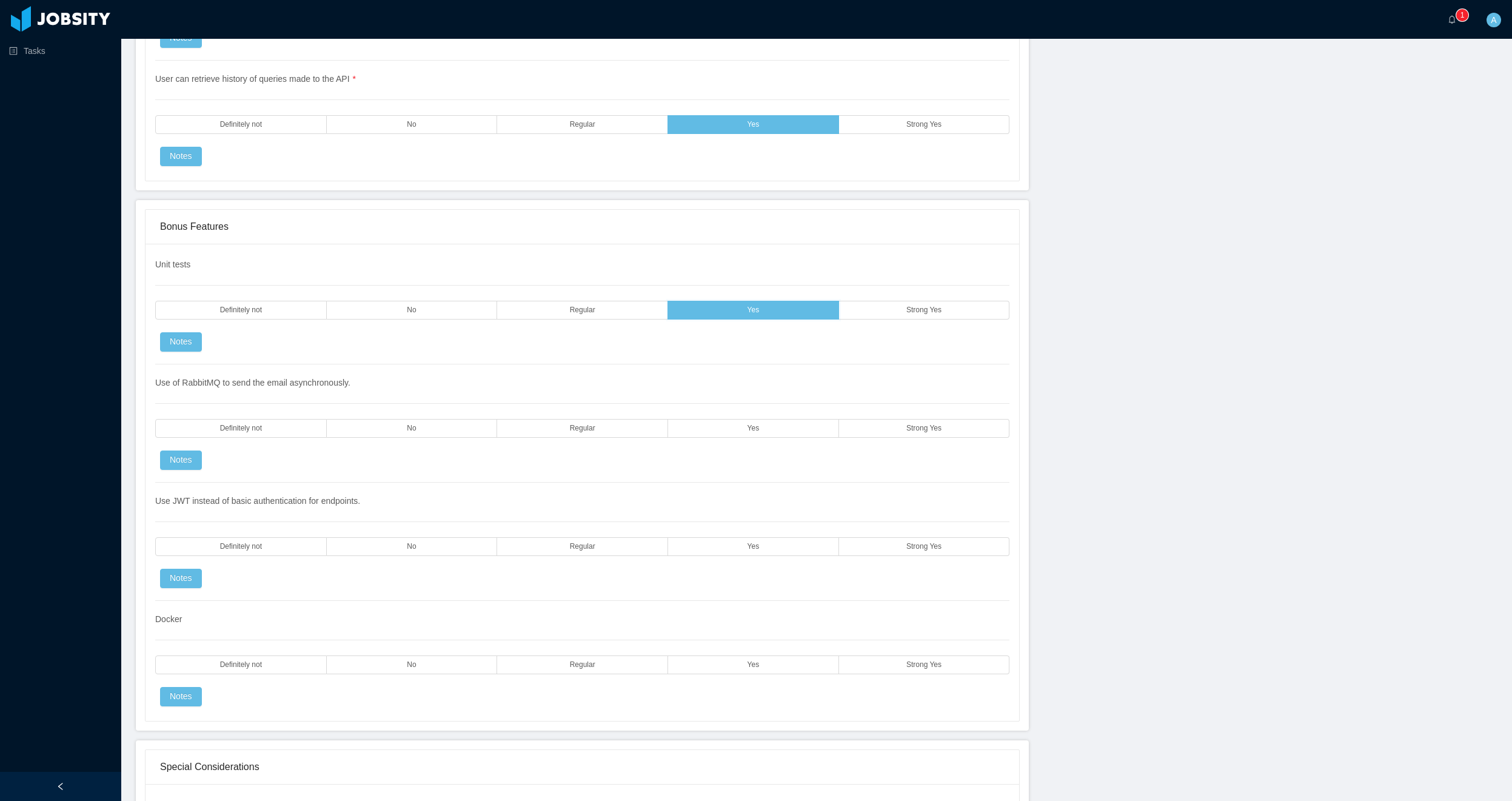
scroll to position [2693, 0]
click at [781, 427] on label "Yes" at bounding box center [754, 428] width 171 height 19
click at [786, 547] on label "Yes" at bounding box center [754, 546] width 171 height 19
click at [798, 670] on label "Yes" at bounding box center [754, 665] width 171 height 19
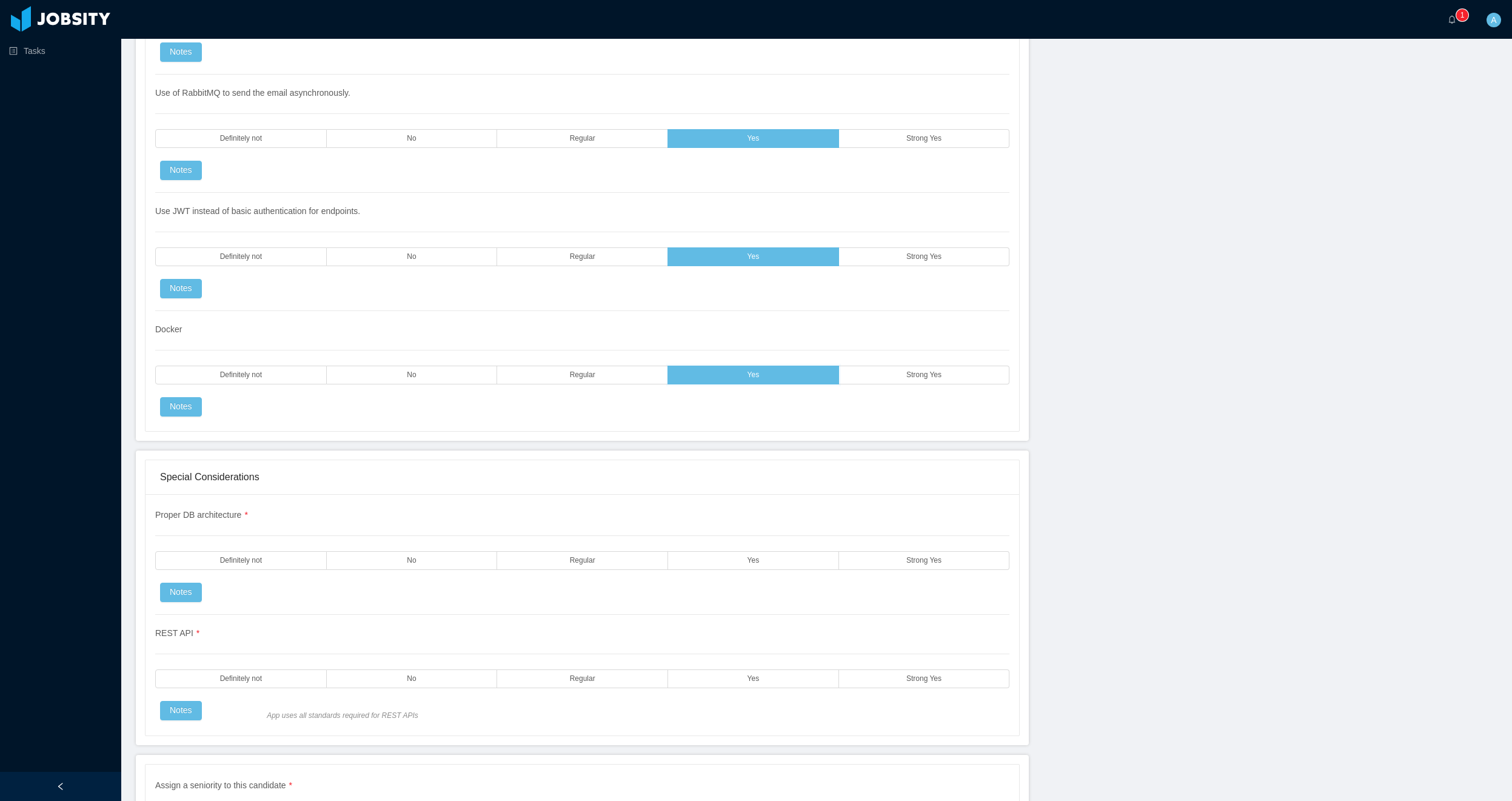
scroll to position [2839, 0]
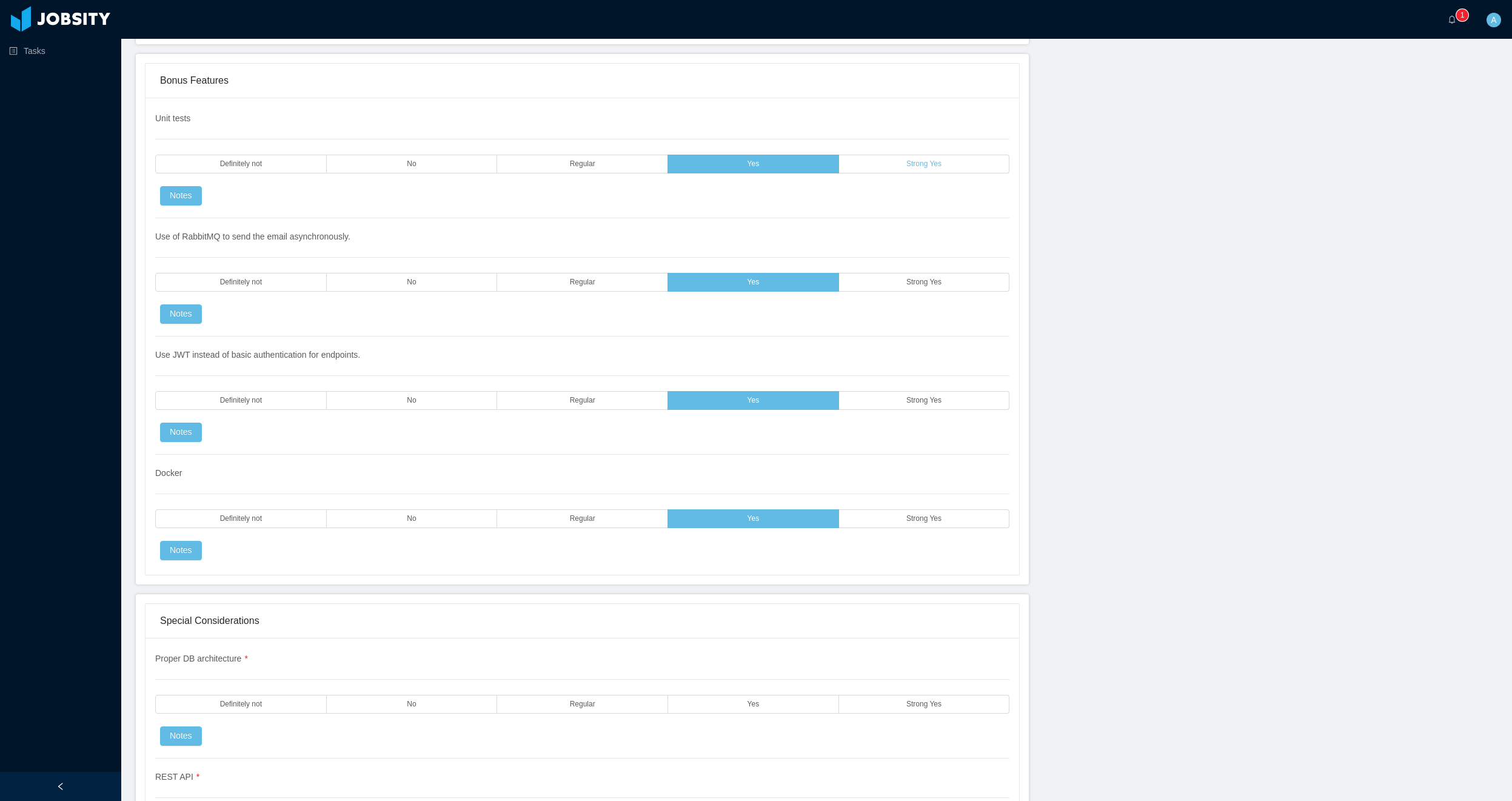
click at [907, 164] on span "Strong Yes" at bounding box center [924, 164] width 35 height 8
click at [756, 164] on label "Yes" at bounding box center [754, 164] width 171 height 19
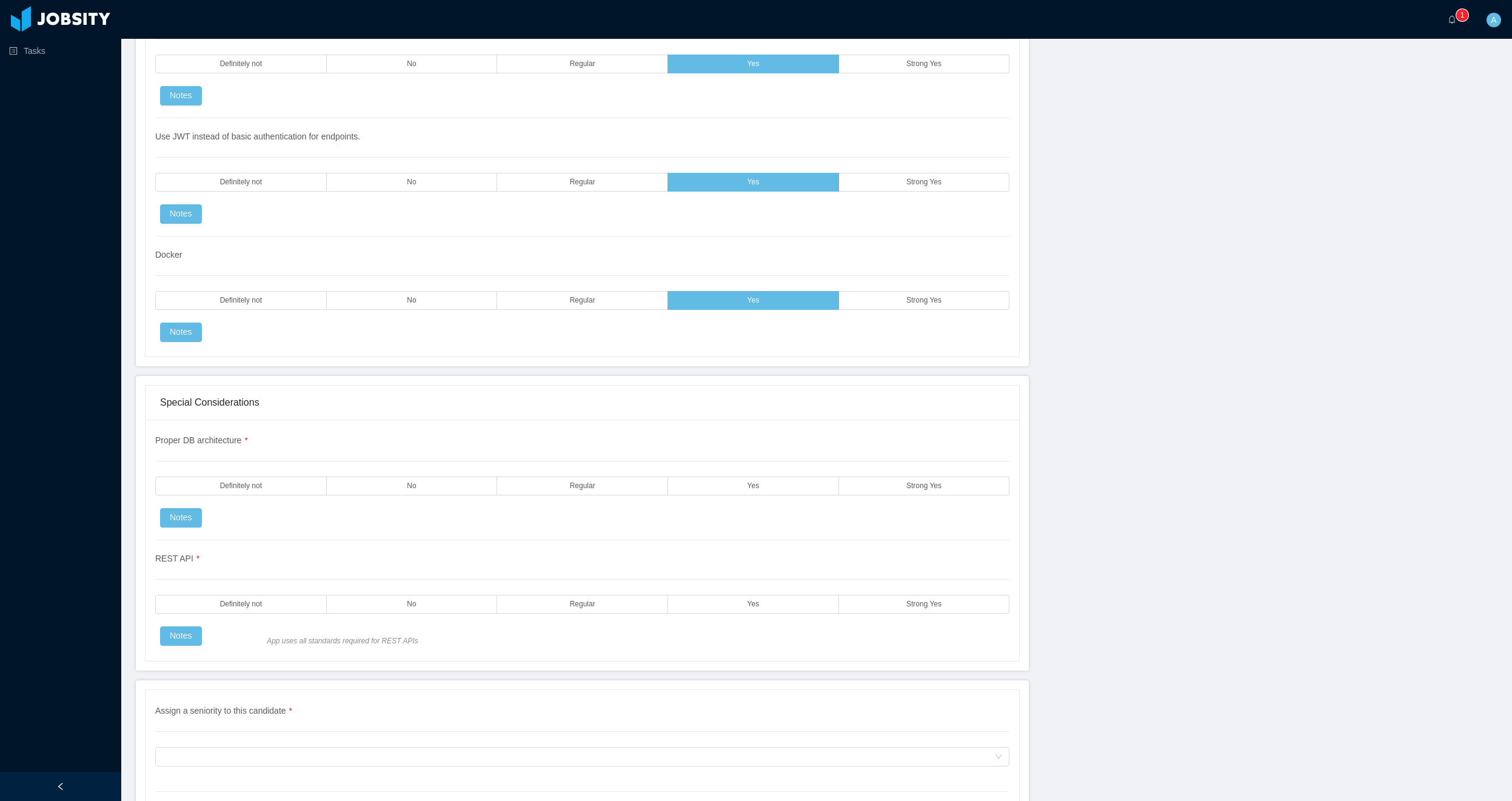
scroll to position [3203, 0]
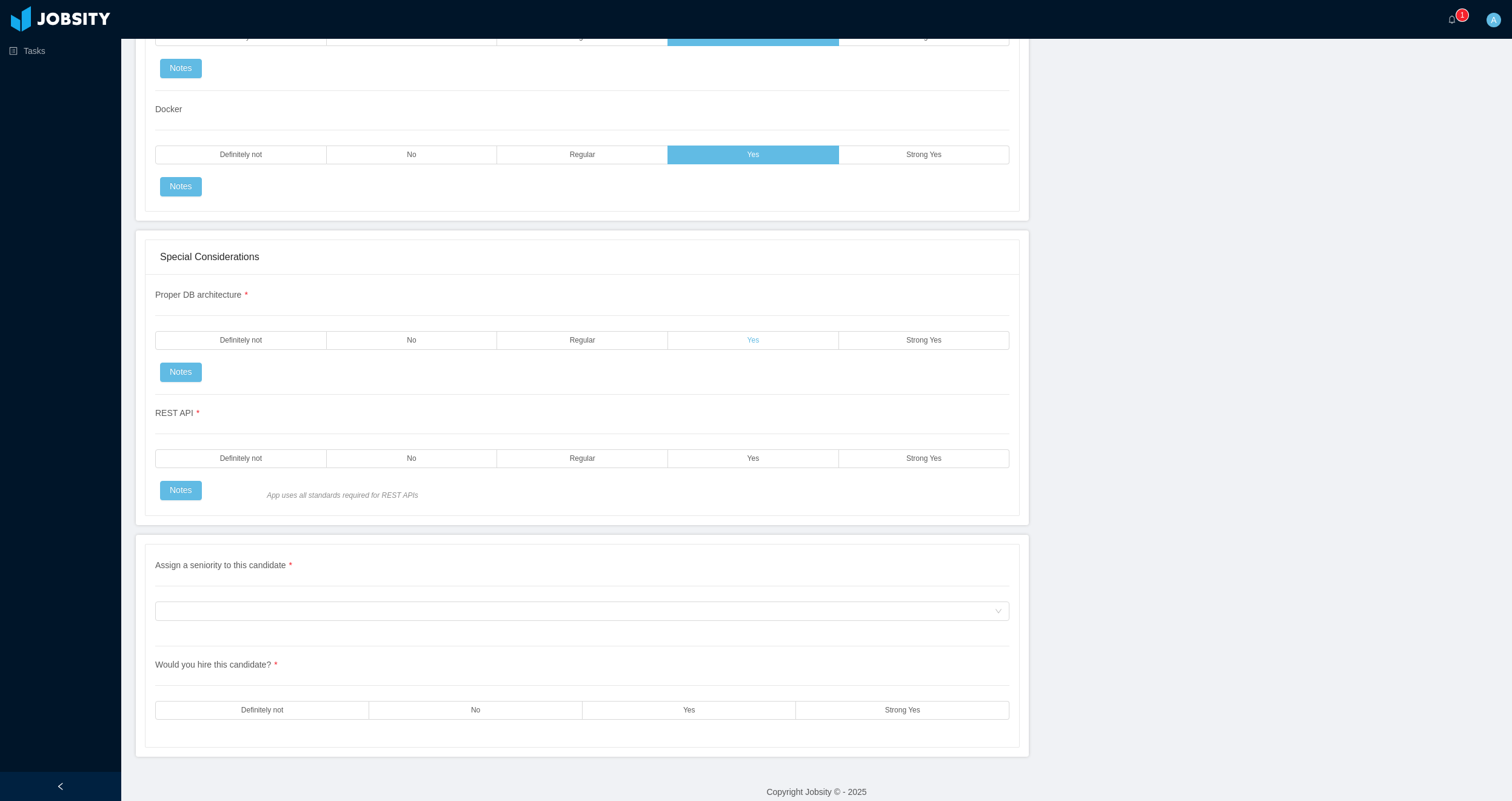
click at [766, 335] on label "Yes" at bounding box center [754, 340] width 171 height 19
click at [788, 461] on label "Yes" at bounding box center [754, 459] width 171 height 19
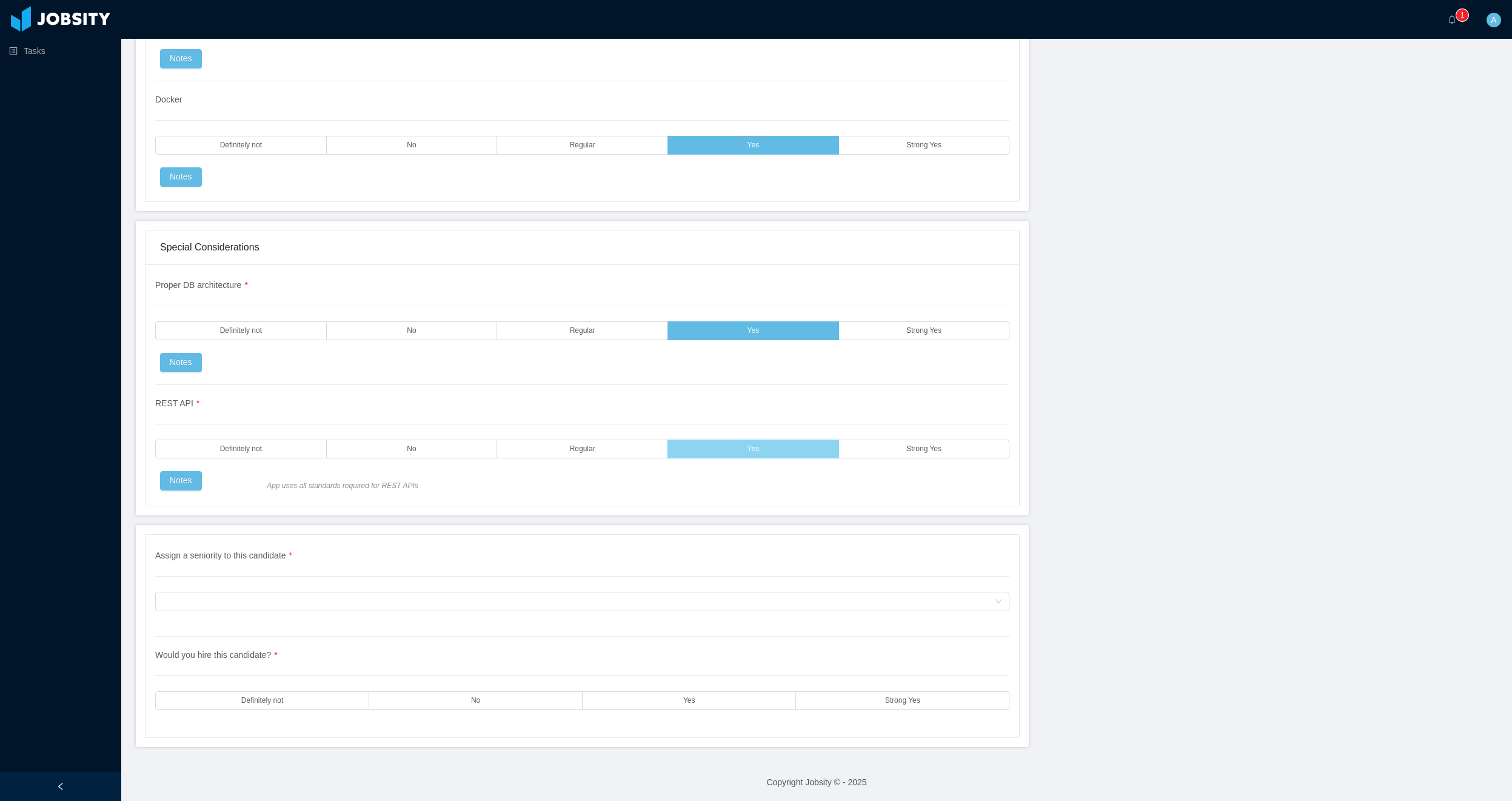
scroll to position [3215, 0]
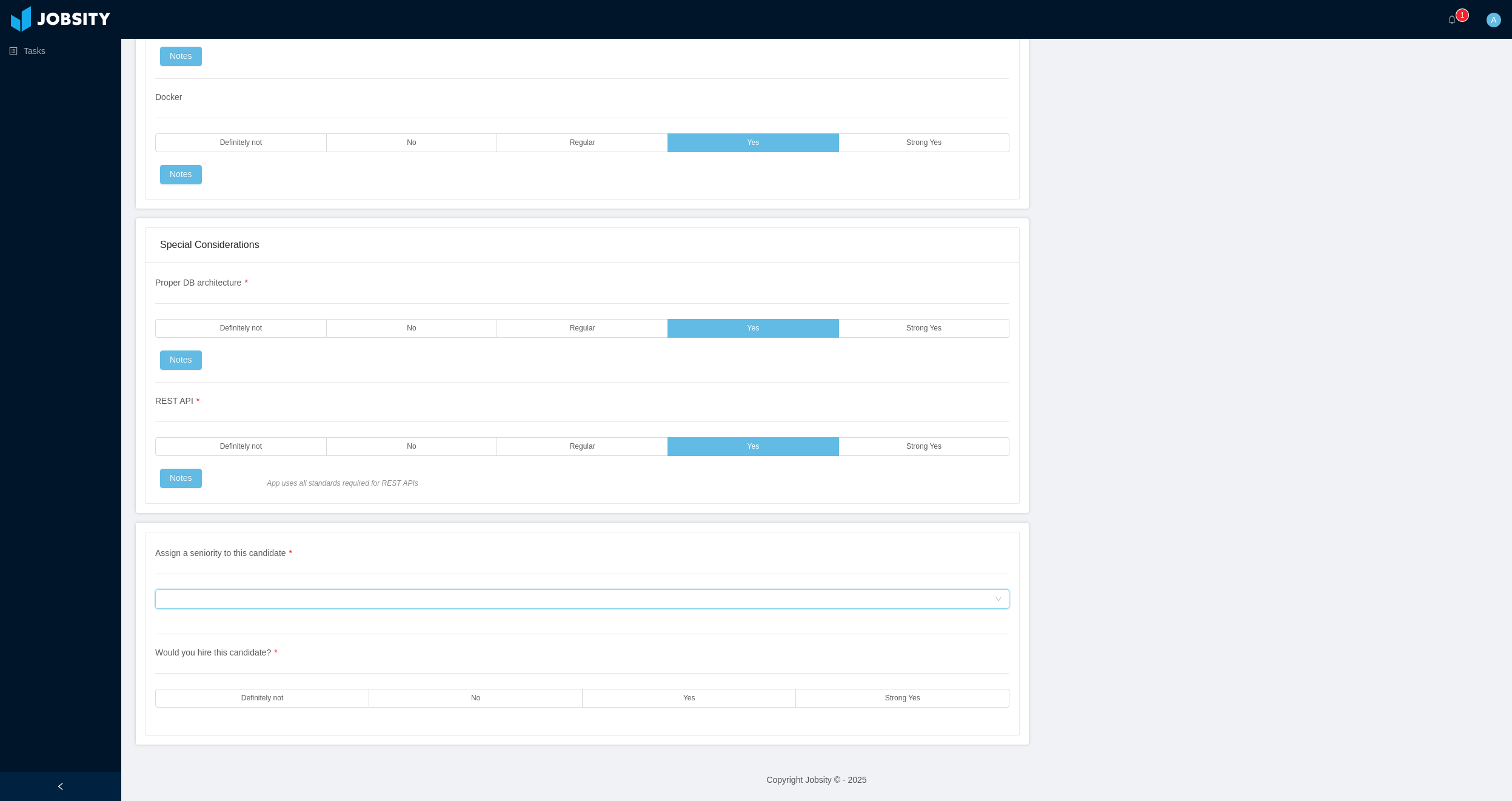
click at [346, 603] on div "Assign a seniority to this candidate" at bounding box center [578, 599] width 832 height 18
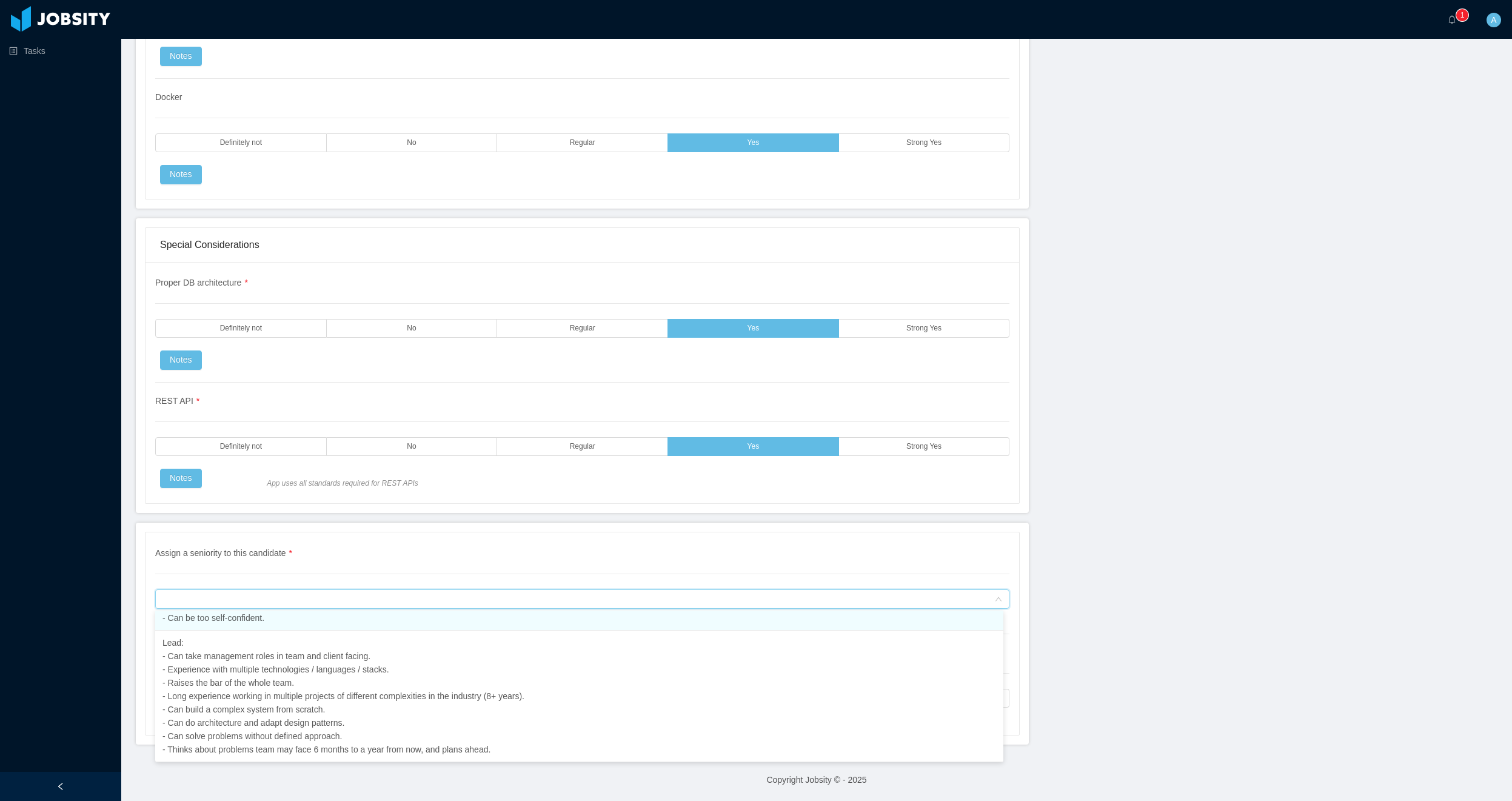
scroll to position [289, 0]
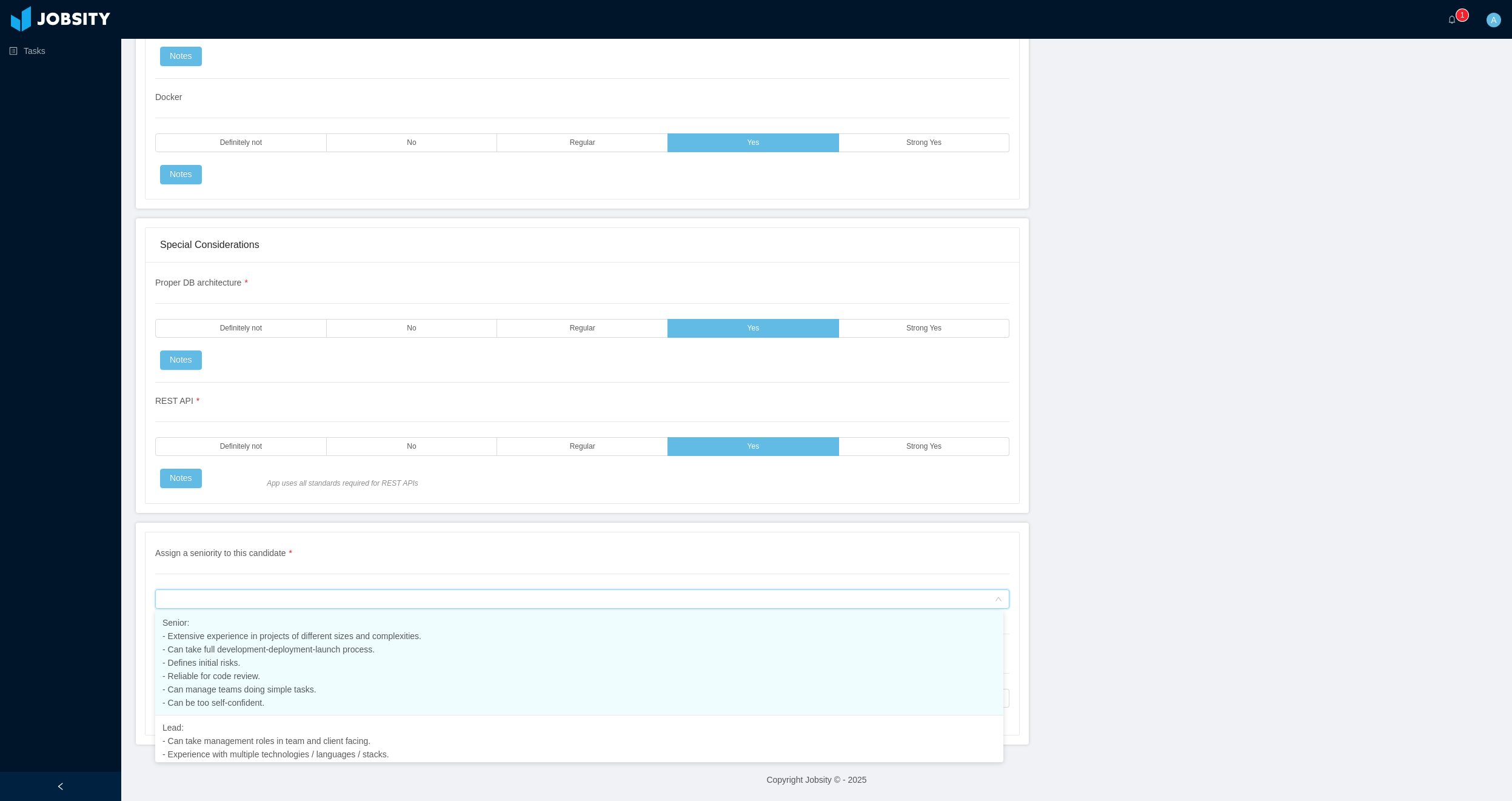
click at [219, 653] on span "Senior: - Extensive experience in projects of different sizes and complexities.…" at bounding box center [292, 663] width 259 height 90
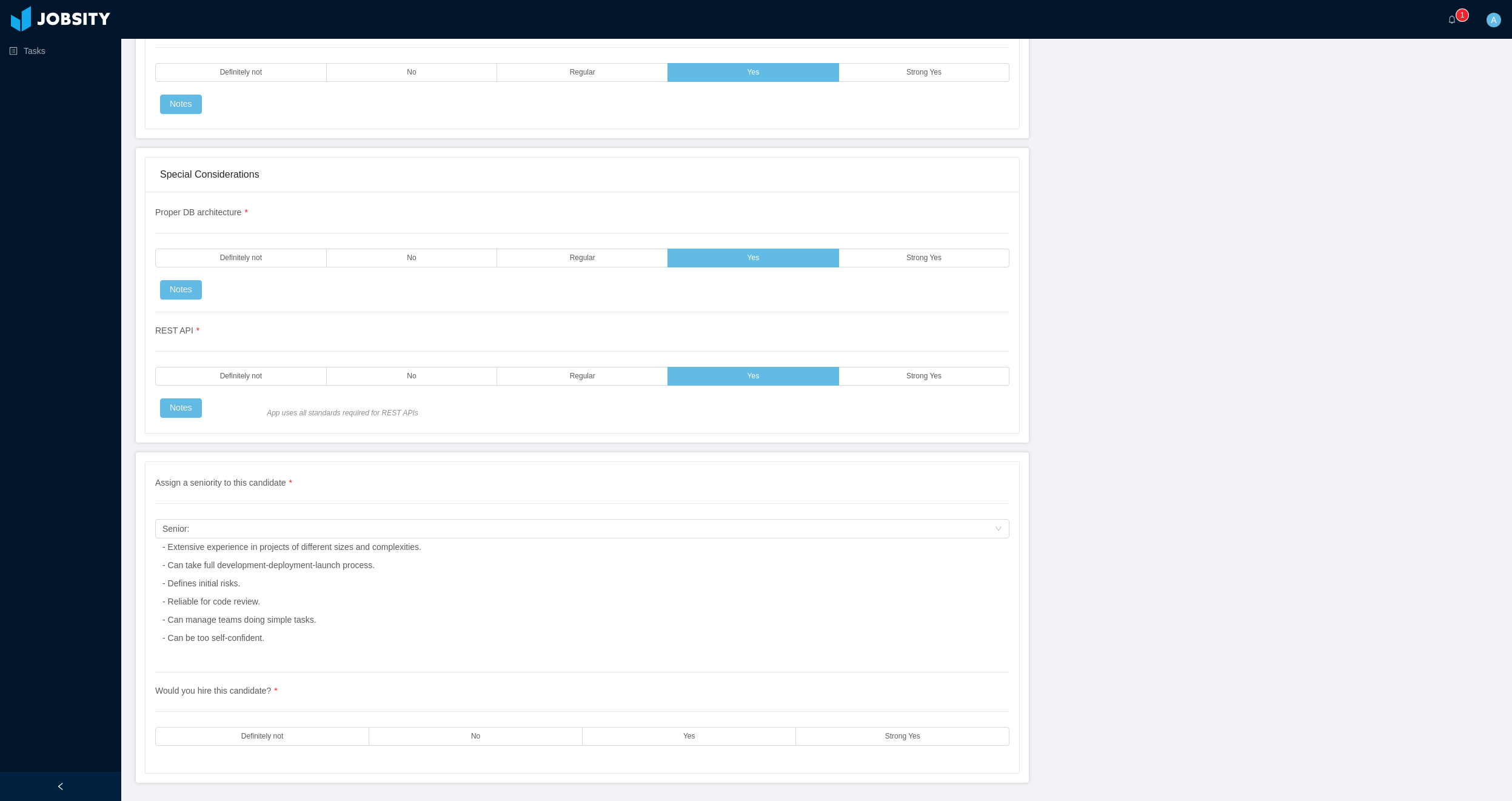
scroll to position [3323, 0]
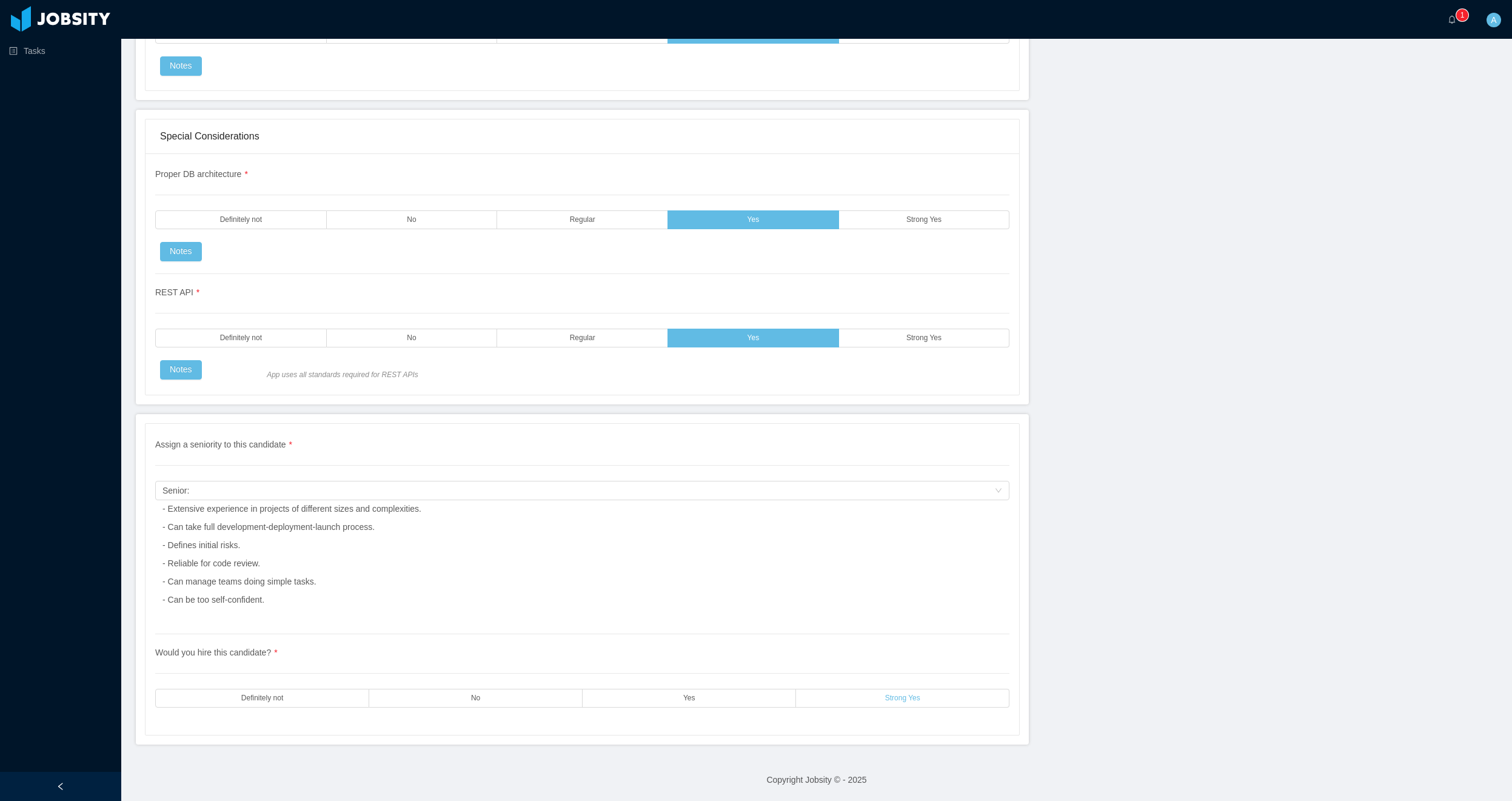
click at [865, 704] on label "Strong Yes" at bounding box center [903, 698] width 213 height 19
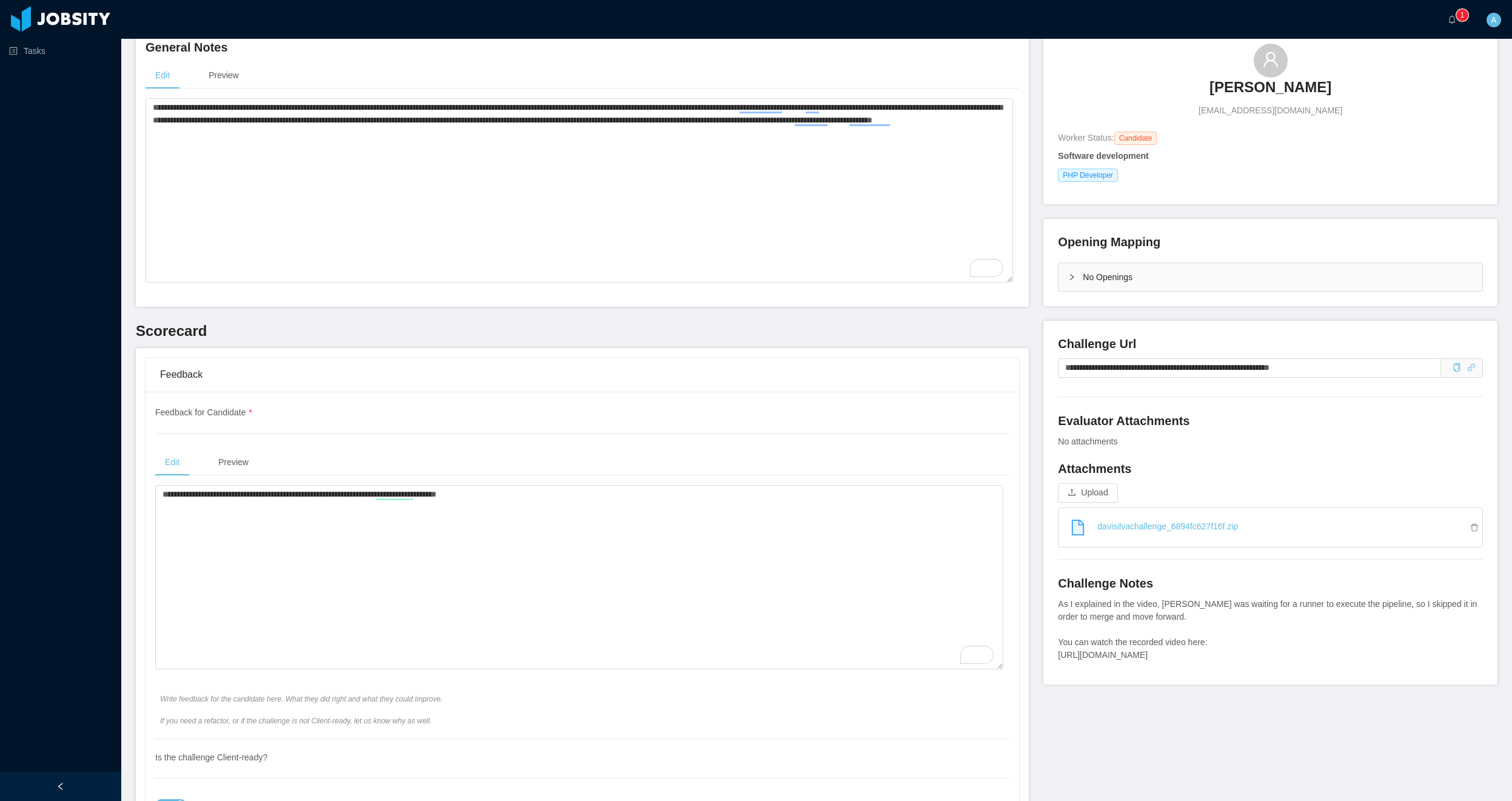
scroll to position [0, 0]
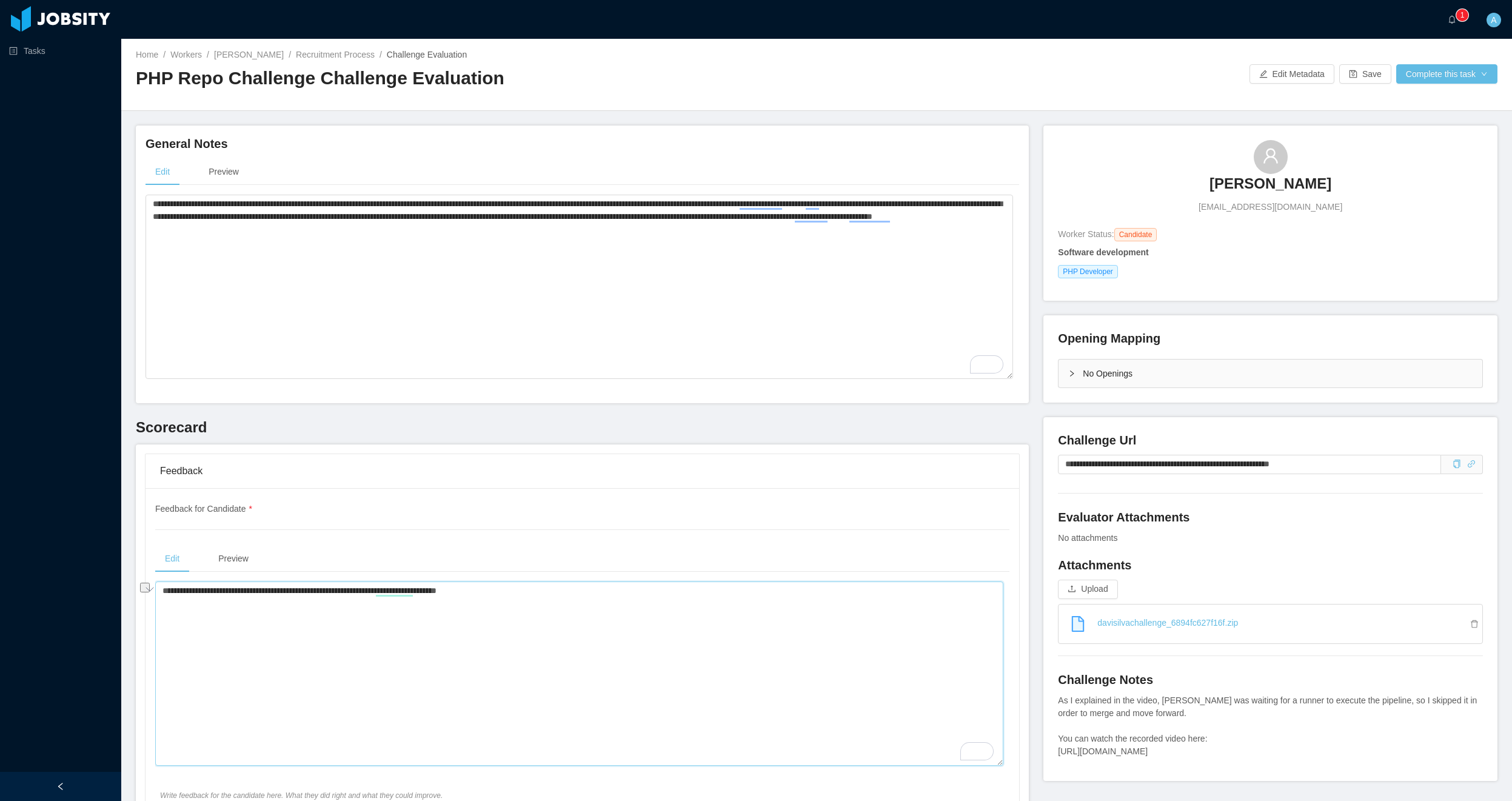
drag, startPoint x: 550, startPoint y: 585, endPoint x: 156, endPoint y: 584, distance: 394.0
click at [156, 584] on textarea "**********" at bounding box center [579, 673] width 848 height 184
click at [501, 612] on textarea "**********" at bounding box center [579, 673] width 848 height 184
click at [352, 670] on textarea "**********" at bounding box center [579, 673] width 848 height 184
click at [358, 653] on textarea "**********" at bounding box center [579, 673] width 848 height 184
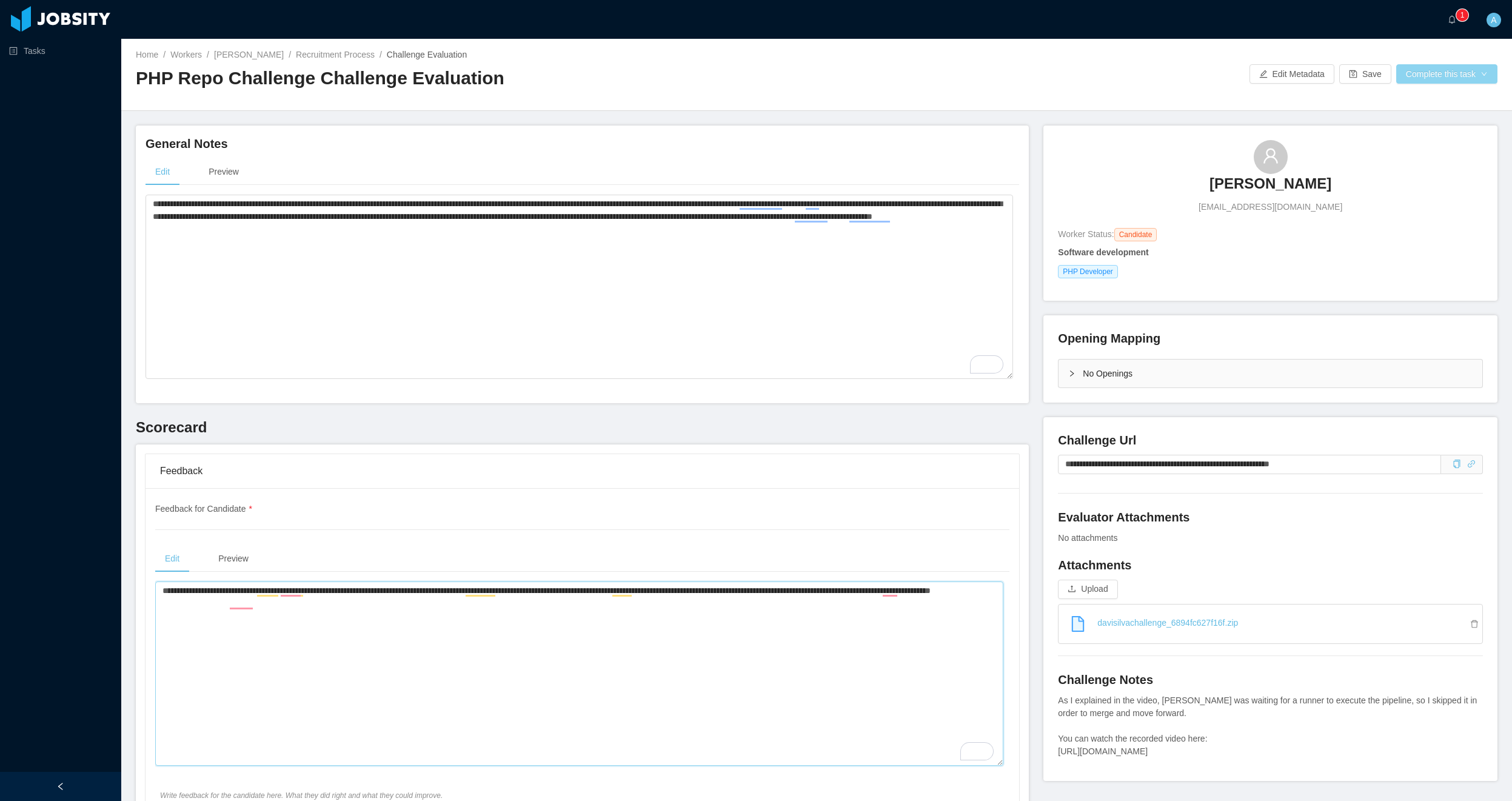
type textarea "**********"
click at [1438, 73] on button "Complete this task" at bounding box center [1446, 74] width 101 height 19
click at [1449, 100] on button "Save Evaluation" at bounding box center [1437, 101] width 94 height 19
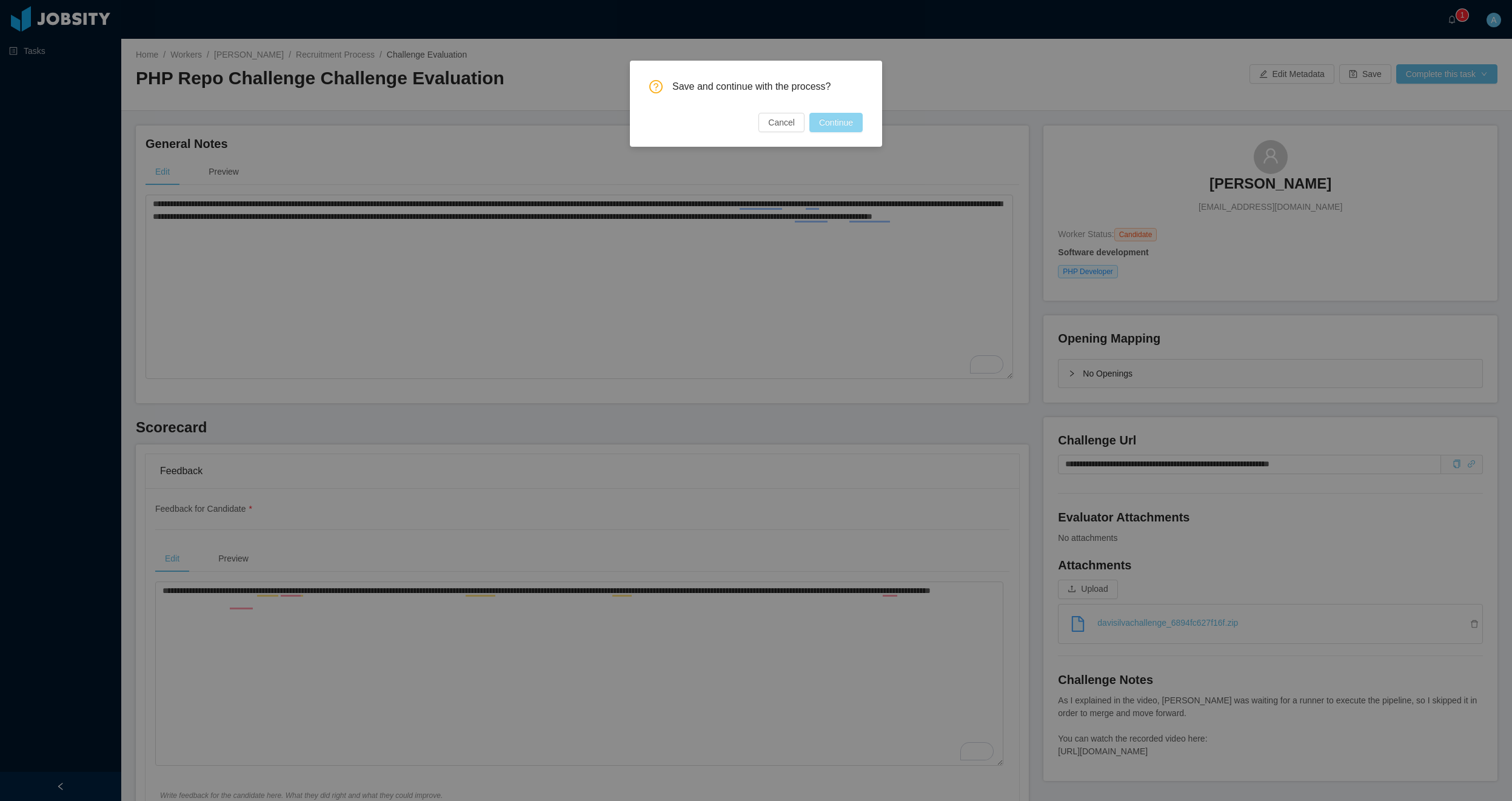
click at [836, 123] on button "Continue" at bounding box center [836, 122] width 53 height 19
